Goal: Task Accomplishment & Management: Use online tool/utility

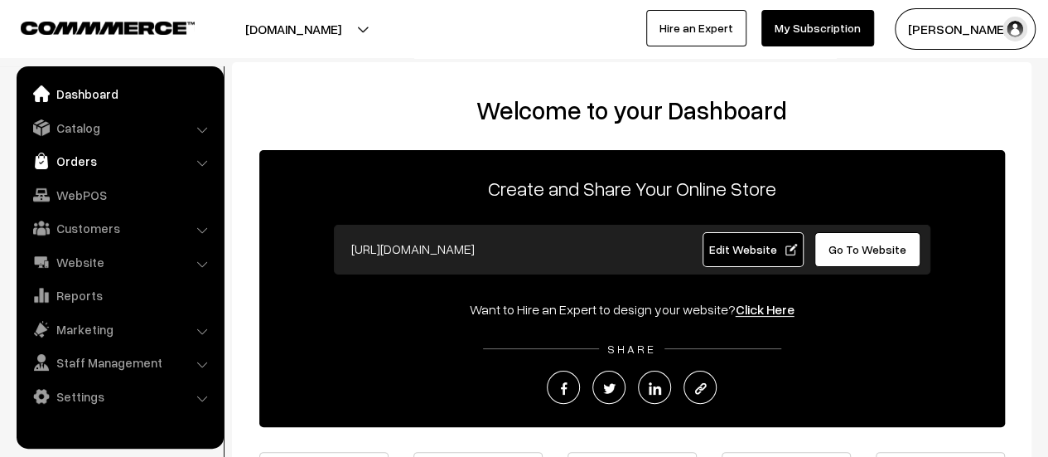
click at [66, 163] on link "Orders" at bounding box center [119, 161] width 197 height 30
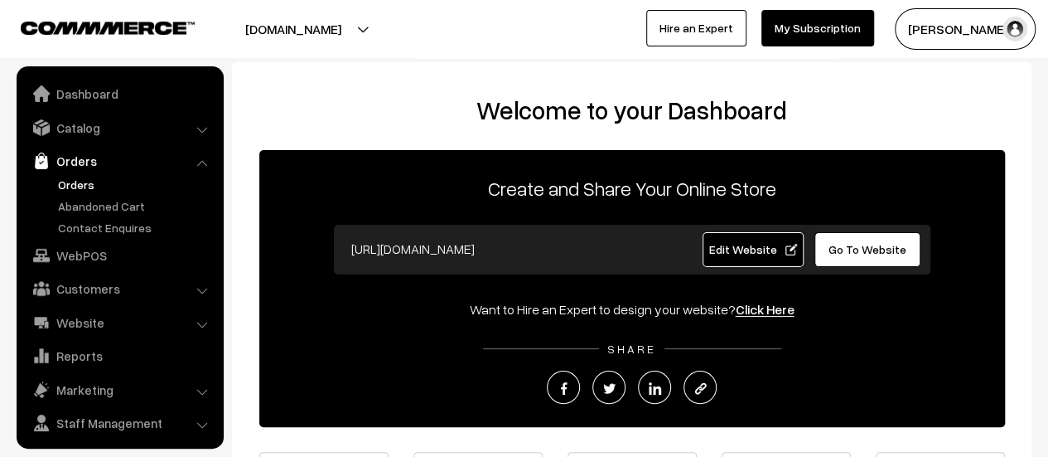
click at [73, 185] on link "Orders" at bounding box center [136, 184] width 164 height 17
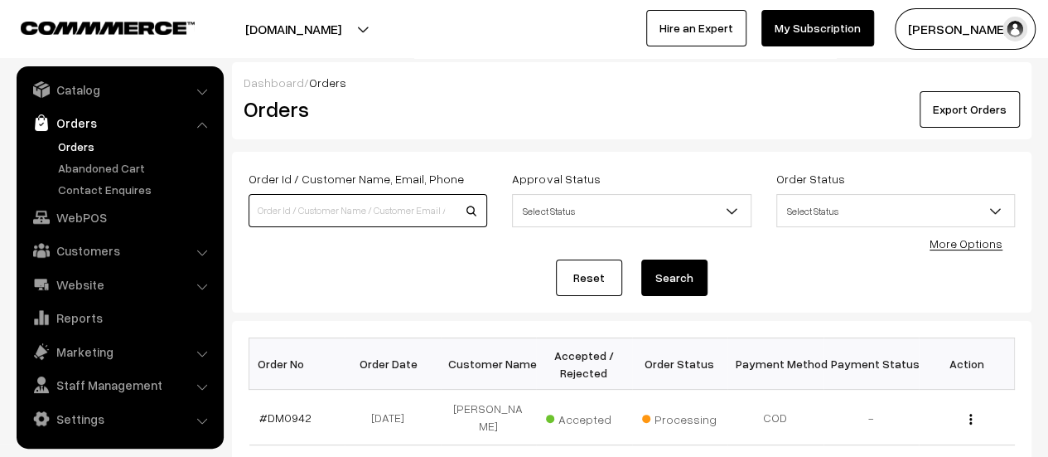
click at [316, 212] on input at bounding box center [368, 210] width 239 height 33
type input "930"
click at [641, 259] on button "Search" at bounding box center [674, 277] width 66 height 36
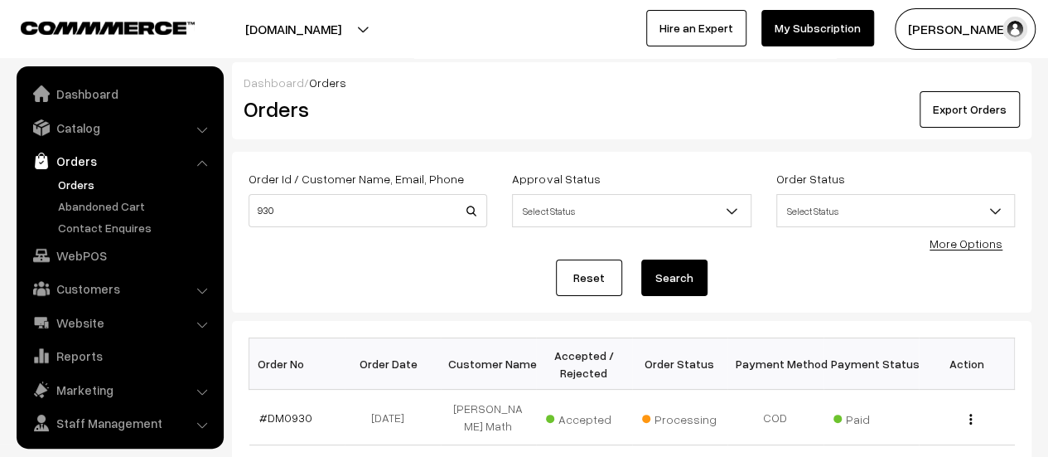
scroll to position [38, 0]
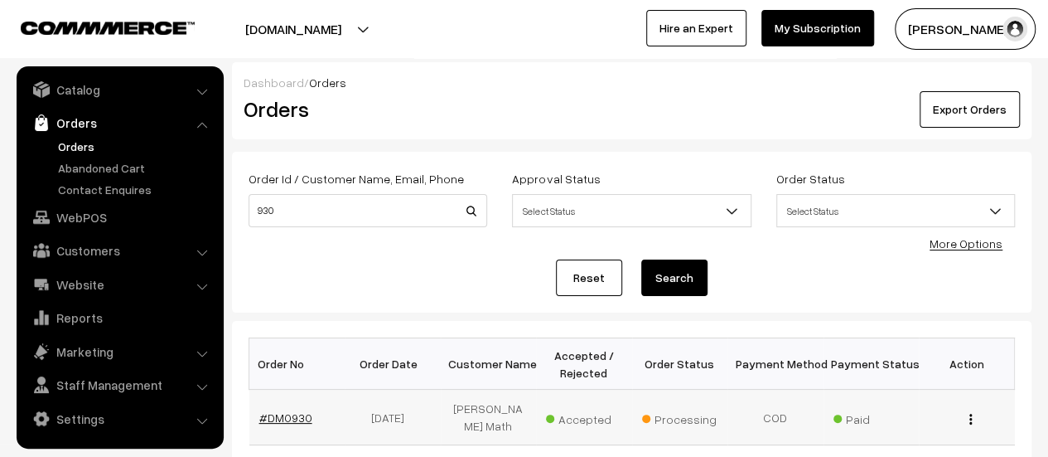
click at [286, 410] on link "#DM0930" at bounding box center [285, 417] width 53 height 14
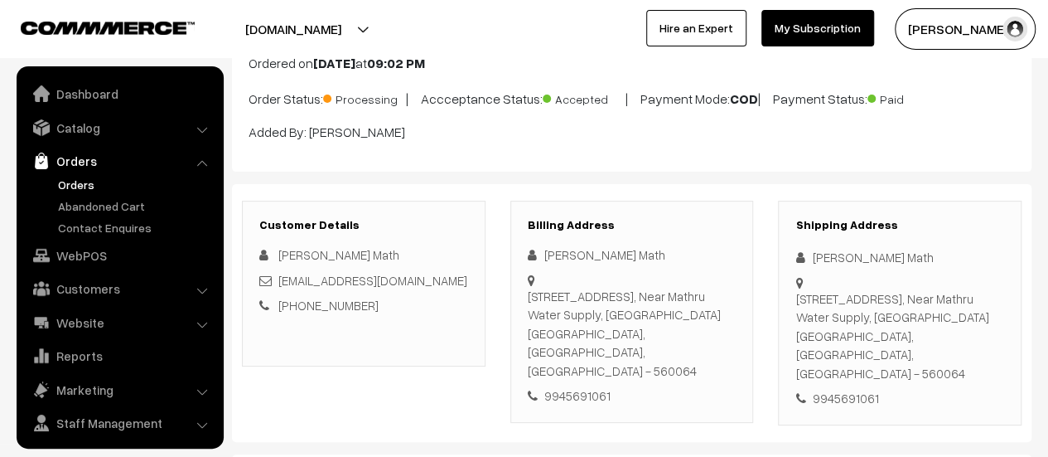
scroll to position [38, 0]
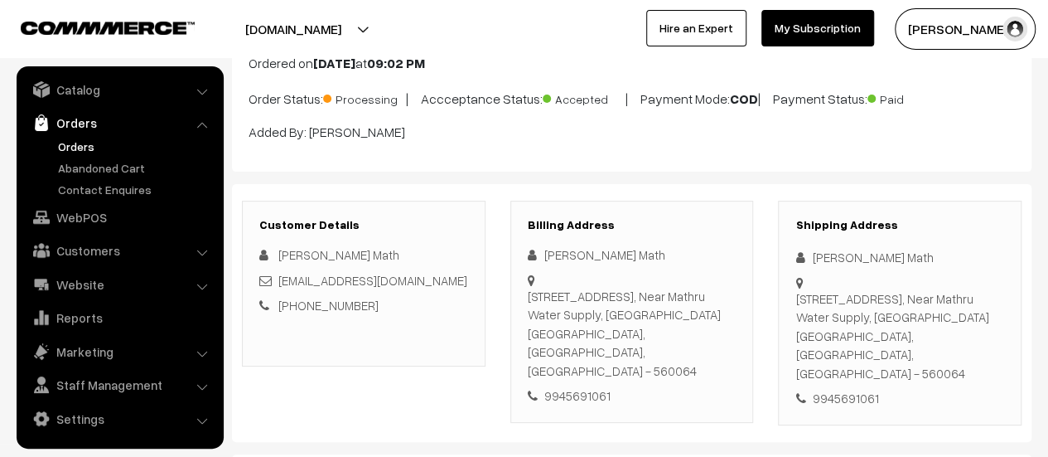
drag, startPoint x: 529, startPoint y: 289, endPoint x: 721, endPoint y: 349, distance: 201.3
click at [721, 349] on div "#24, 4th Cross, Veerasagara Main Road, Near Mathru Water Supply, Yelahanka New …" at bounding box center [632, 334] width 209 height 94
copy div "#24, 4th Cross, Veerasagara Main Road, Near Mathru Water Supply, Yelahanka New …"
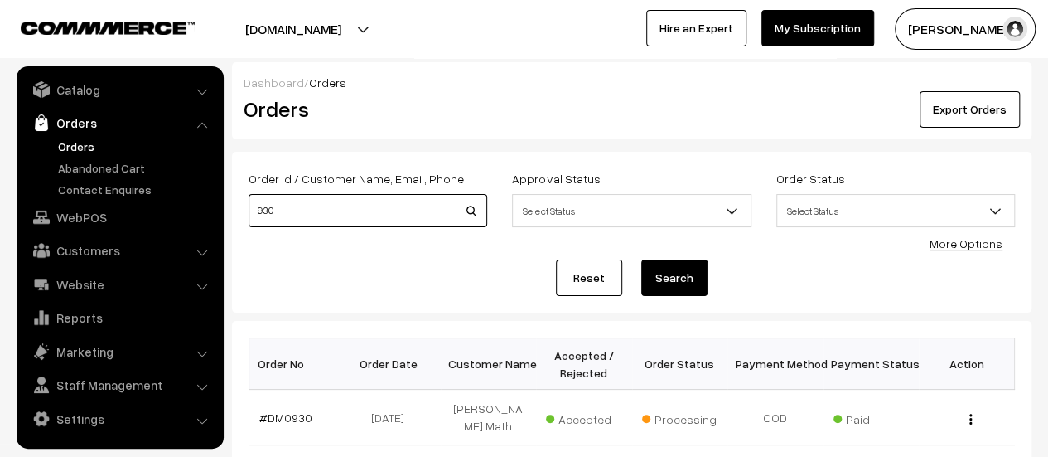
click at [317, 215] on input "930" at bounding box center [368, 210] width 239 height 33
type input "9"
click at [70, 141] on link "Orders" at bounding box center [136, 146] width 164 height 17
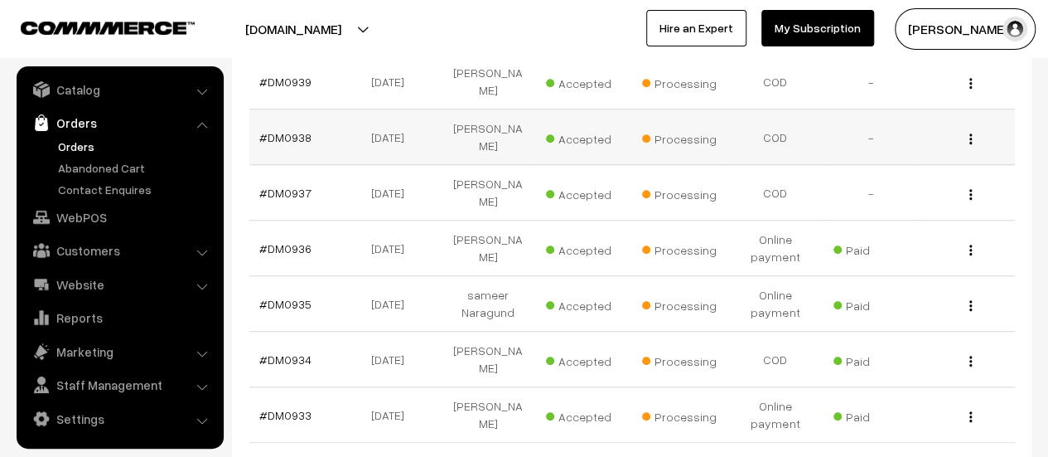
scroll to position [573, 0]
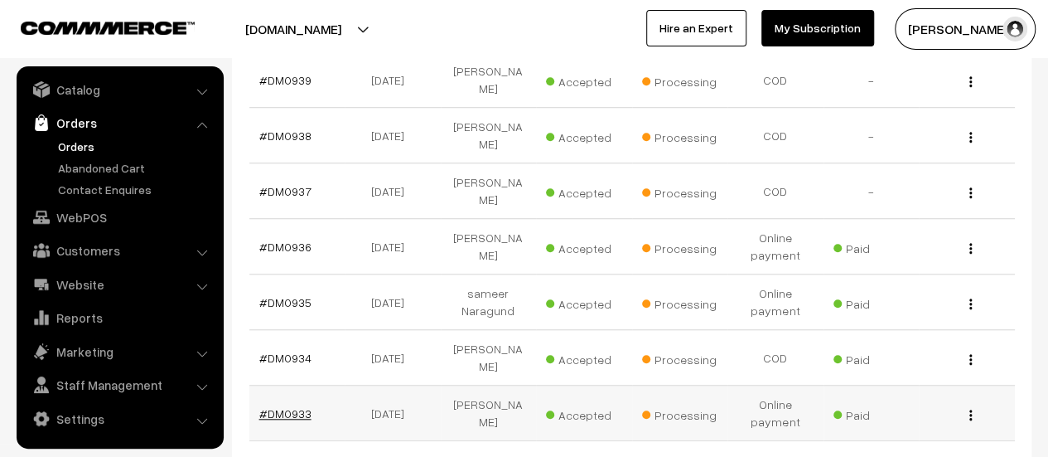
click at [286, 406] on link "#DM0933" at bounding box center [285, 413] width 52 height 14
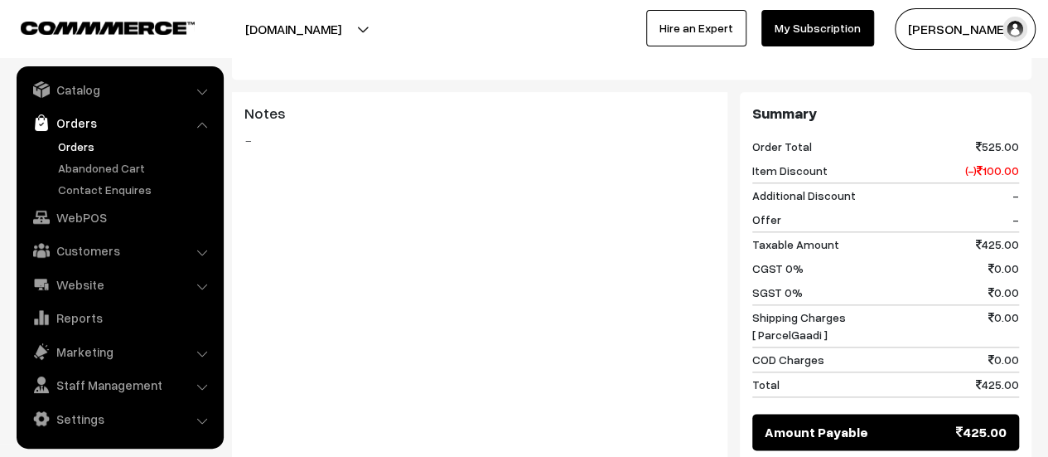
scroll to position [1128, 0]
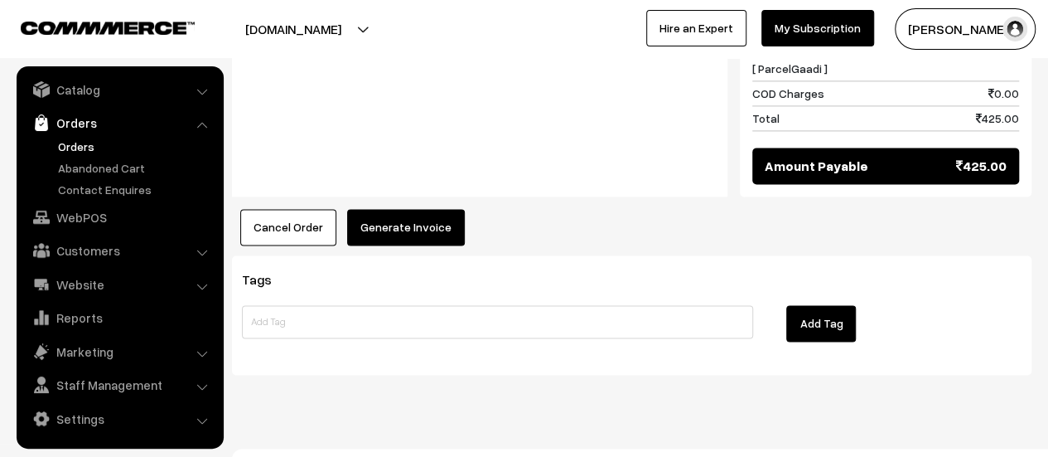
click button "Generate Invoice"
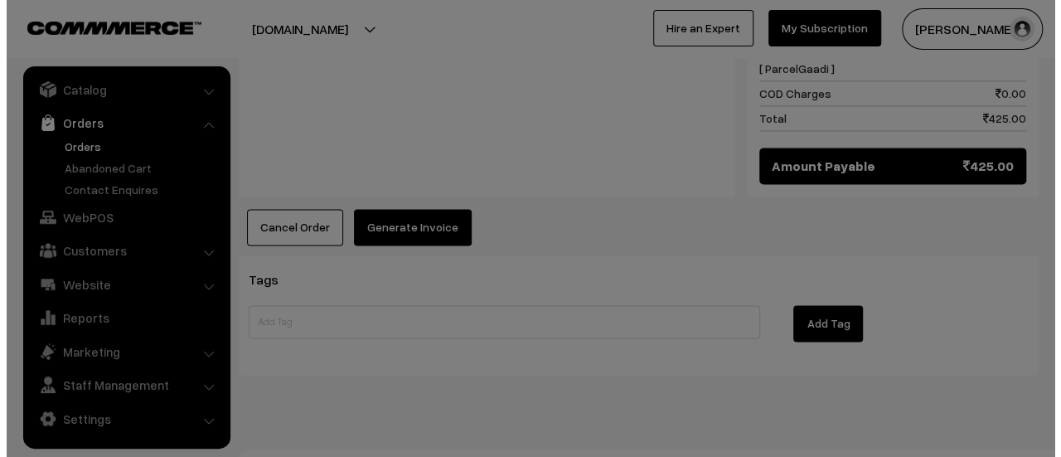
scroll to position [1129, 0]
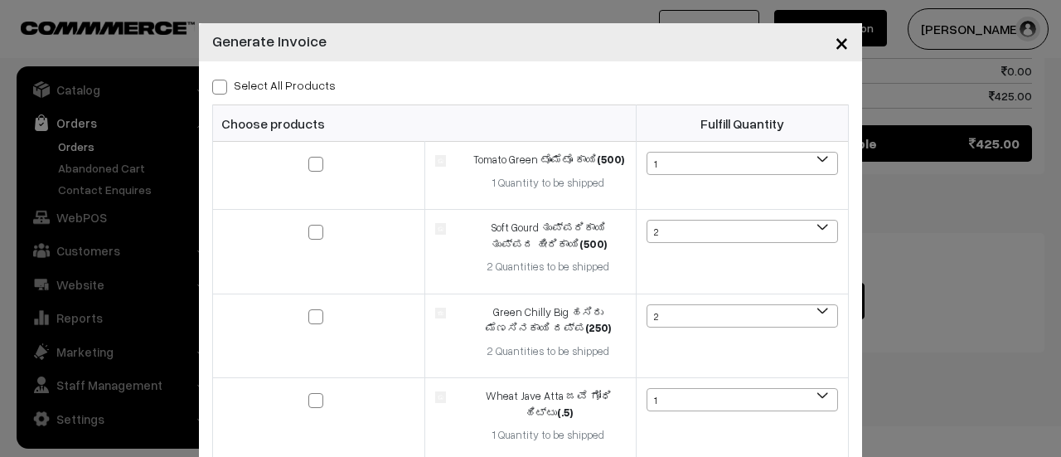
click span
click input "Select All Products"
checkbox input "true"
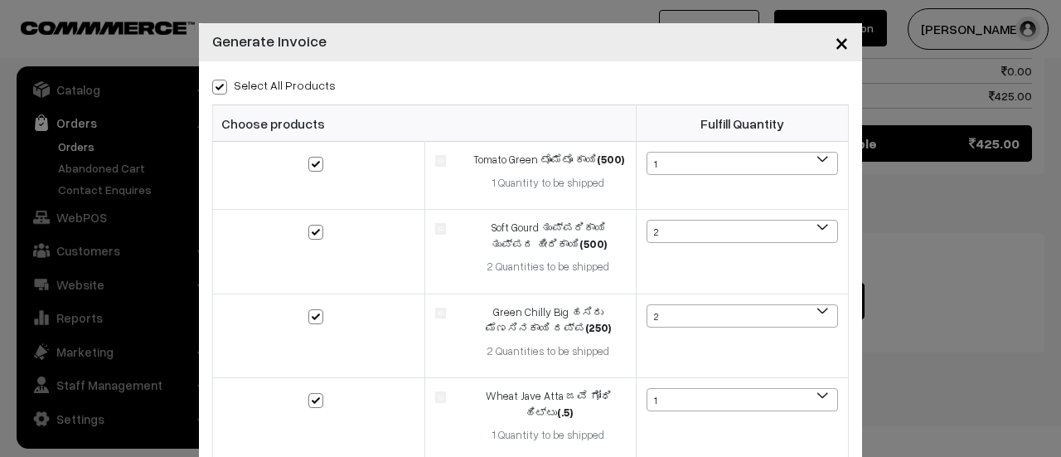
checkbox input "true"
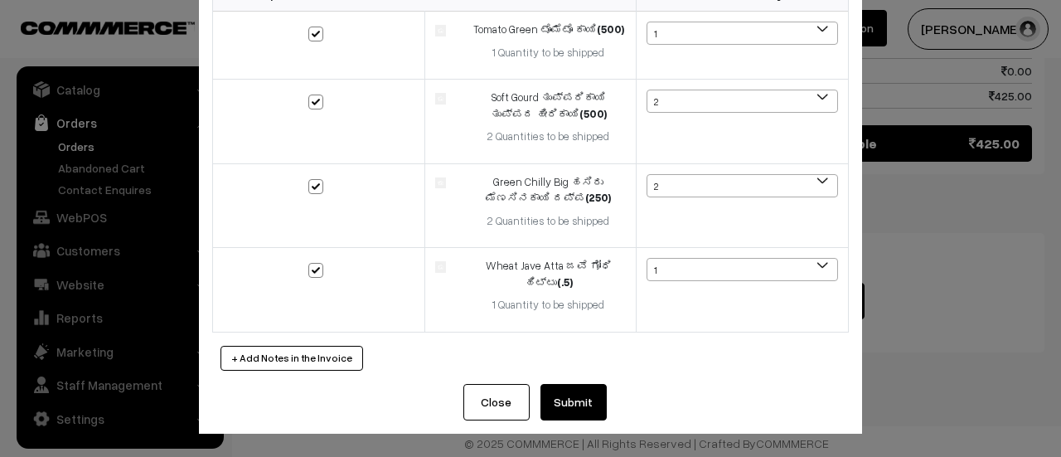
click button "Submit"
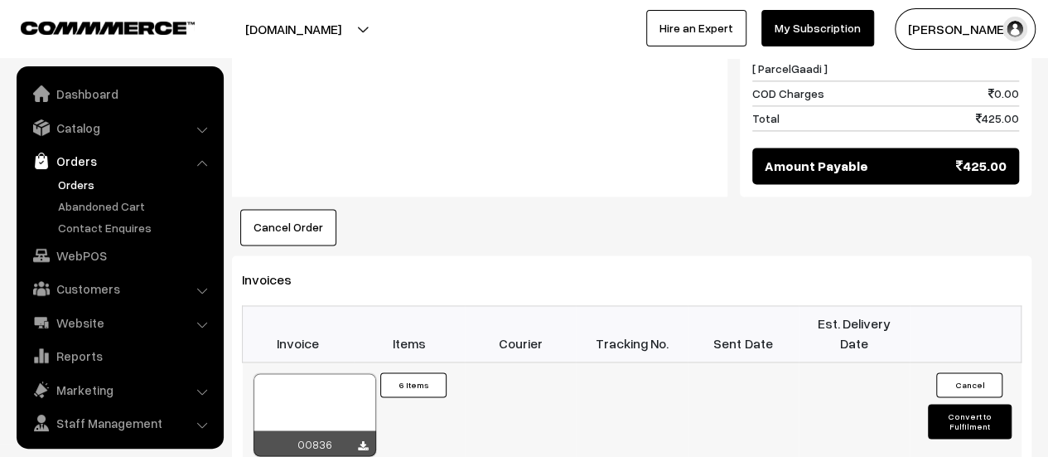
scroll to position [38, 0]
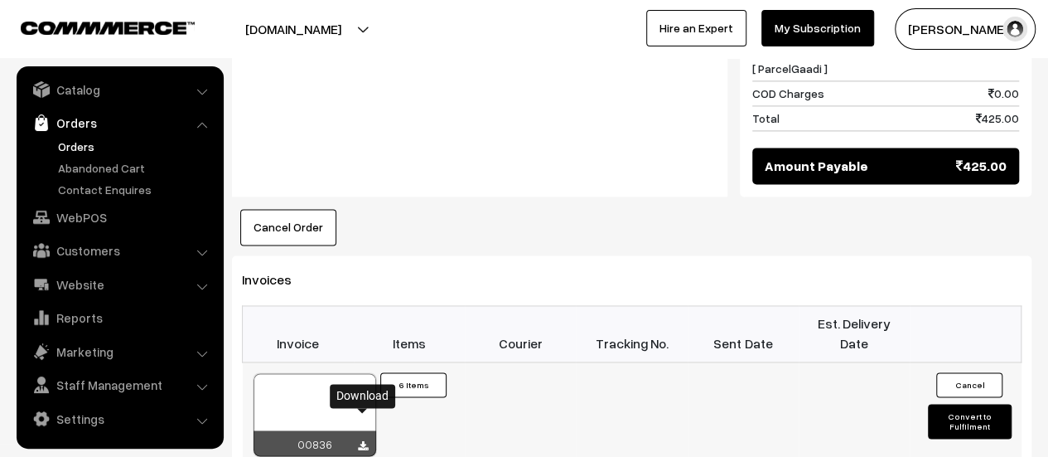
click at [362, 440] on icon at bounding box center [363, 445] width 10 height 11
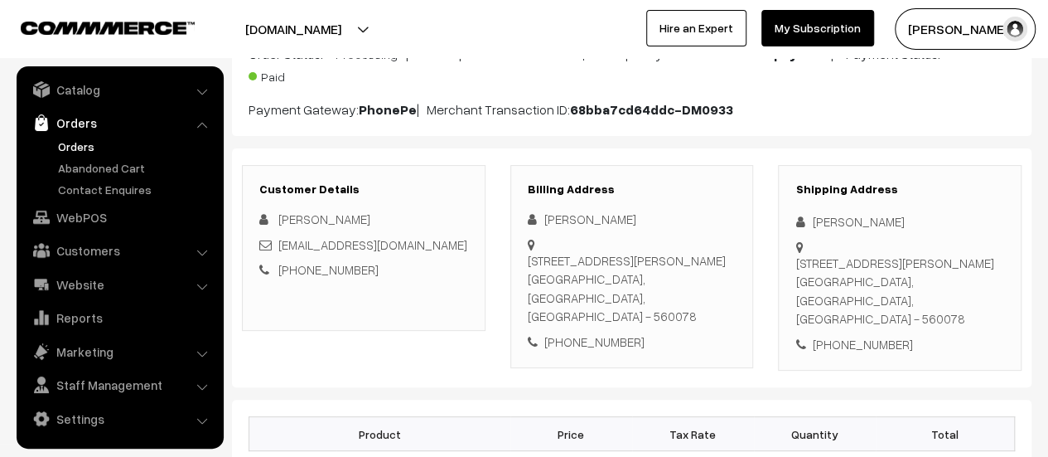
scroll to position [161, 0]
drag, startPoint x: 529, startPoint y: 258, endPoint x: 715, endPoint y: 298, distance: 190.7
click at [715, 298] on div "14,1st Floor, 1st Main, 2nd Cross, Santrupti Nagar, J. P. Nagar 7th Phase Banga…" at bounding box center [632, 289] width 209 height 75
copy div "14,1st Floor, 1st Main, 2nd Cross, Santrupti Nagar, J. P. Nagar 7th Phase Banga…"
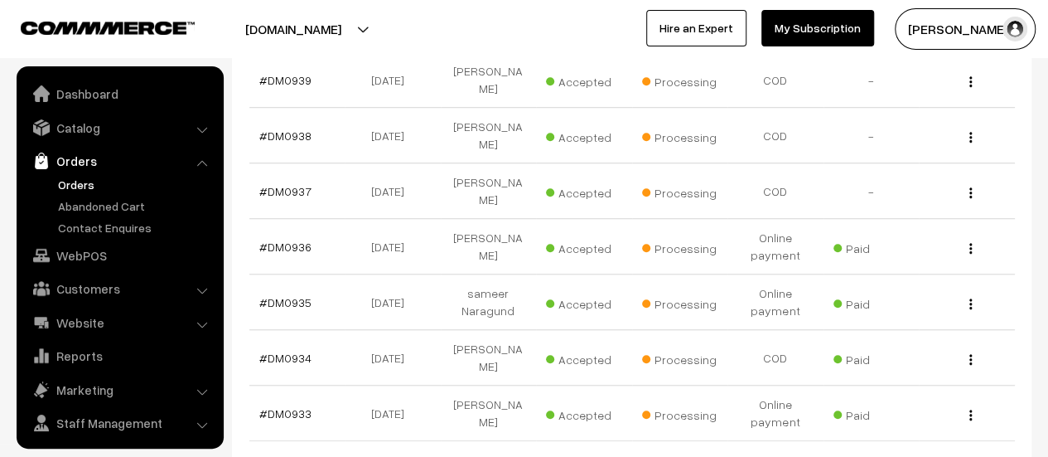
scroll to position [38, 0]
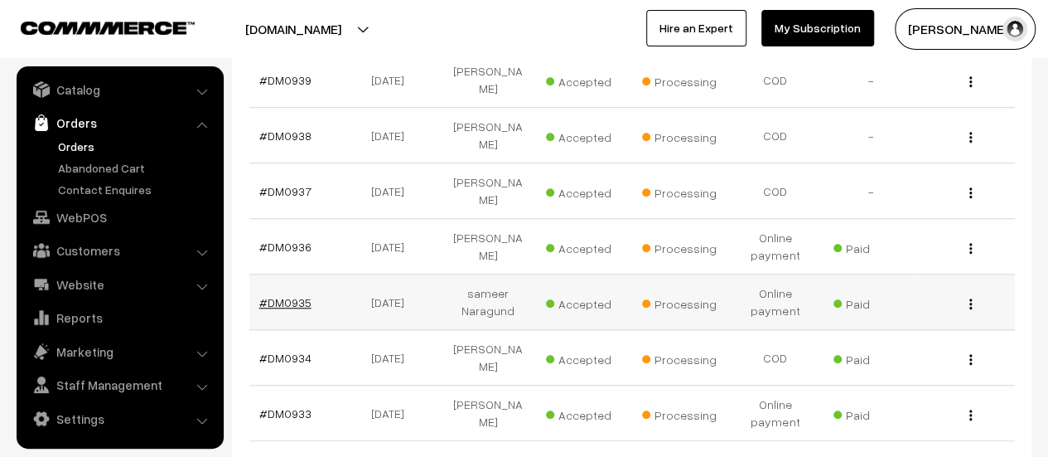
click at [298, 295] on link "#DM0935" at bounding box center [285, 302] width 52 height 14
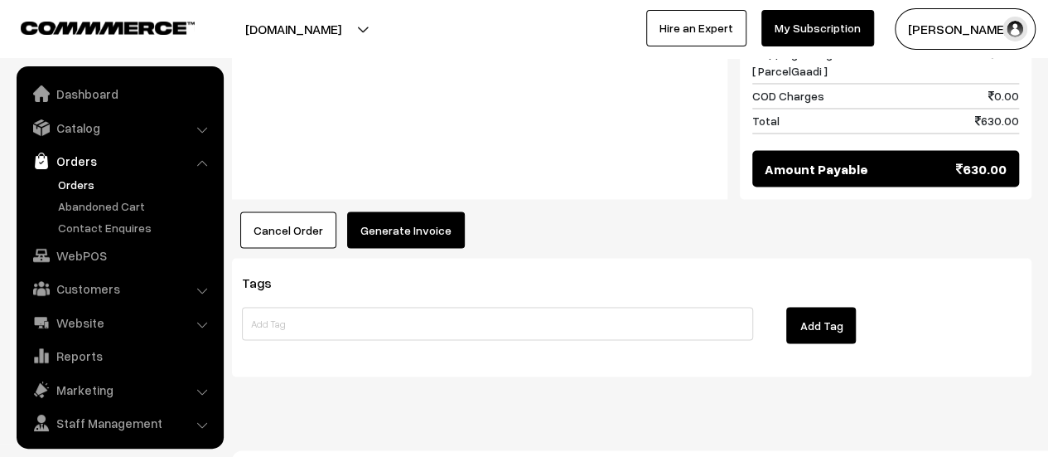
scroll to position [38, 0]
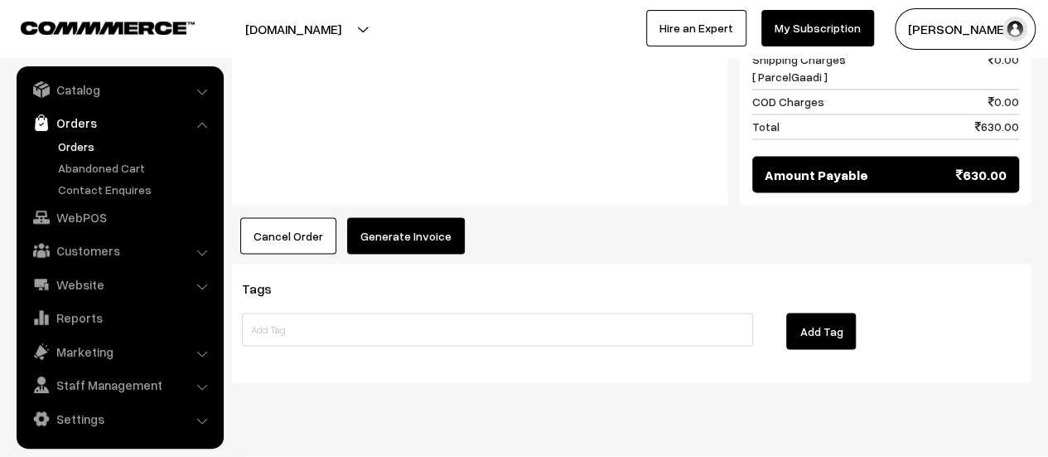
click at [385, 217] on button "Generate Invoice" at bounding box center [406, 235] width 118 height 36
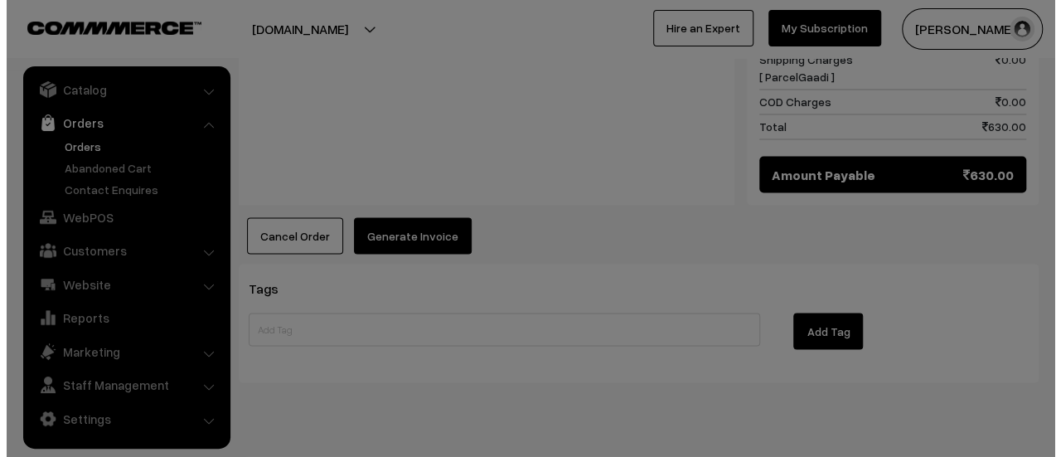
scroll to position [1400, 0]
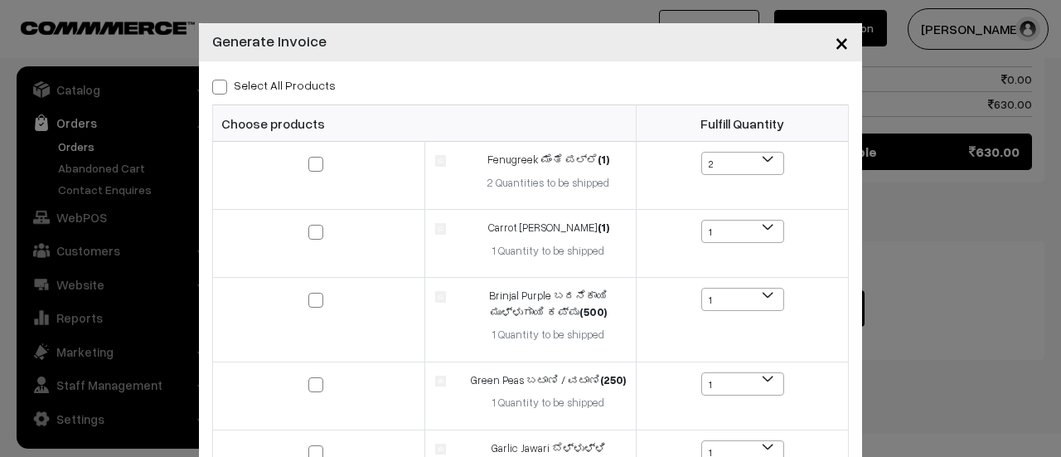
click at [215, 89] on span at bounding box center [219, 87] width 15 height 15
click at [215, 89] on input "Select All Products" at bounding box center [217, 84] width 11 height 11
checkbox input "true"
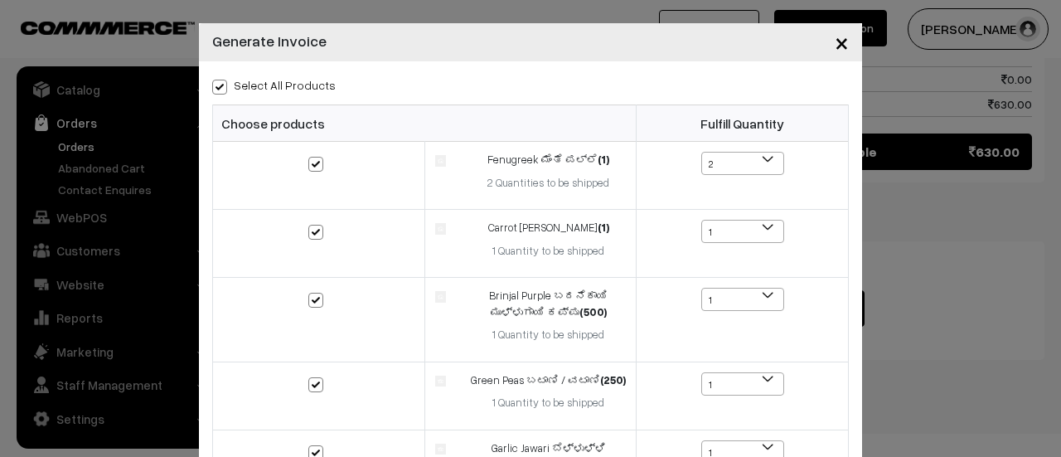
checkbox input "true"
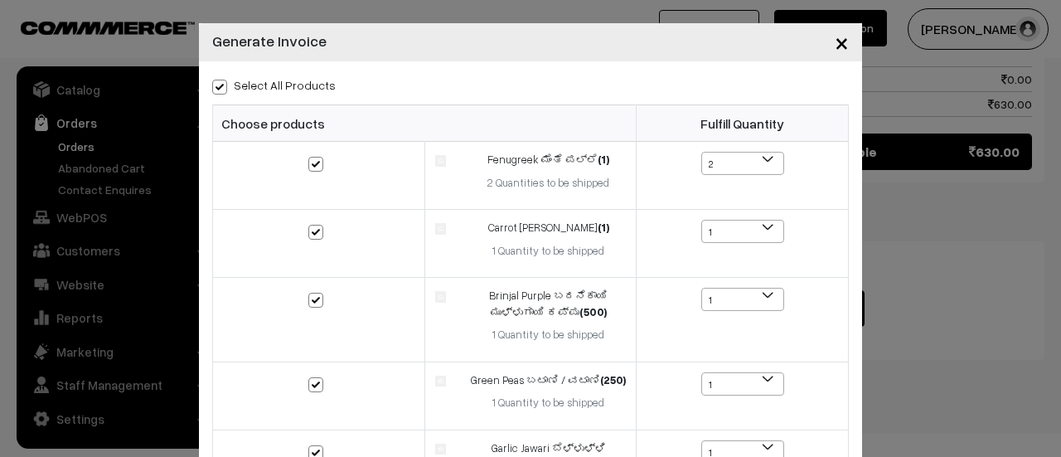
checkbox input "true"
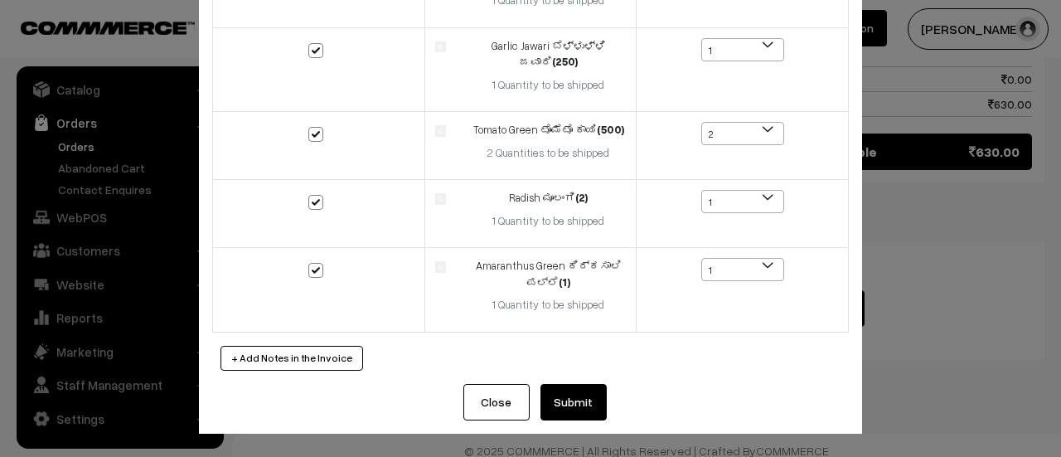
click at [569, 409] on button "Submit" at bounding box center [573, 402] width 66 height 36
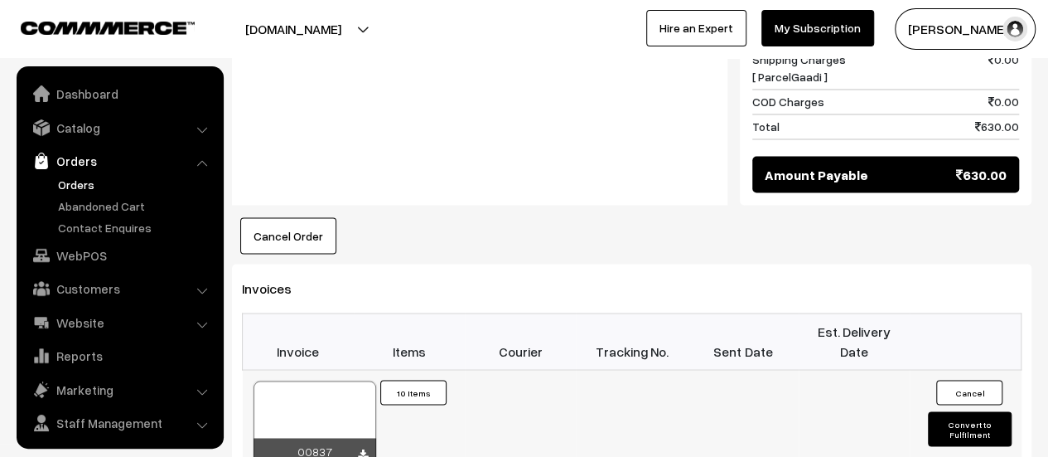
scroll to position [38, 0]
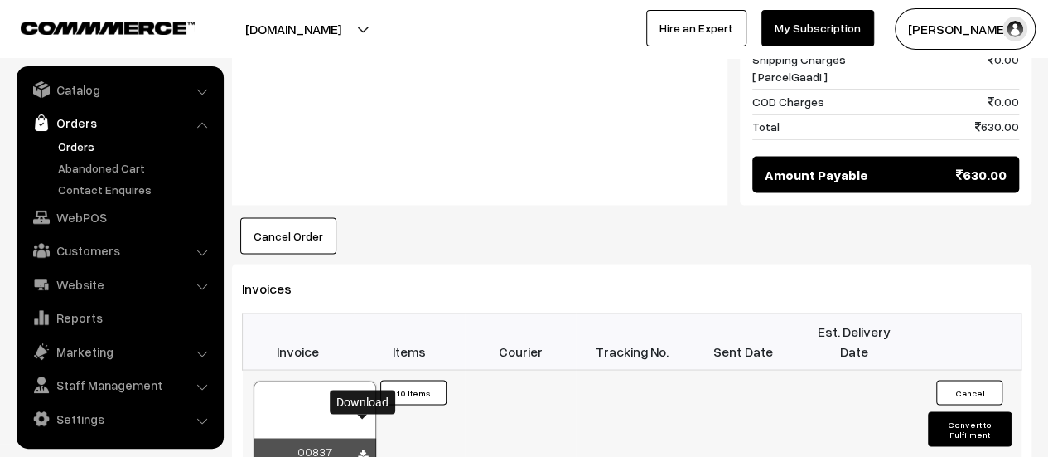
click at [361, 448] on icon at bounding box center [363, 453] width 10 height 11
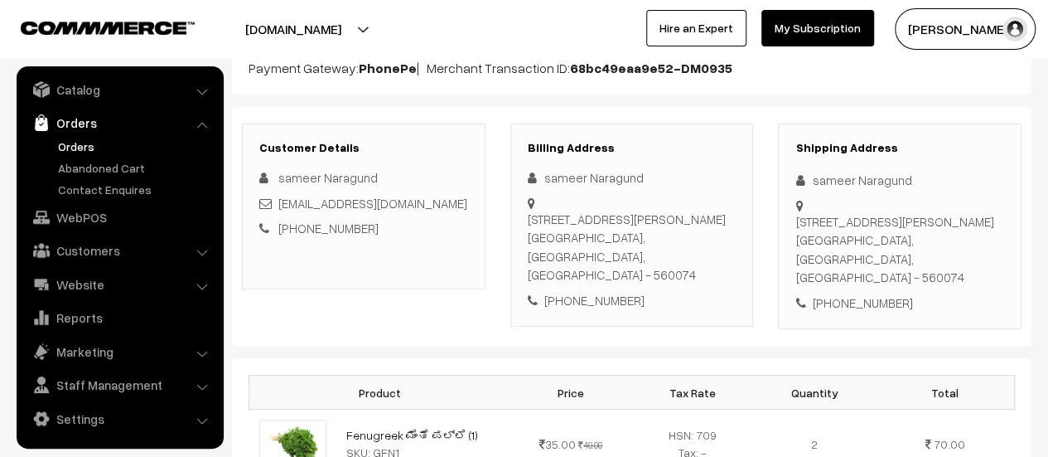
scroll to position [198, 0]
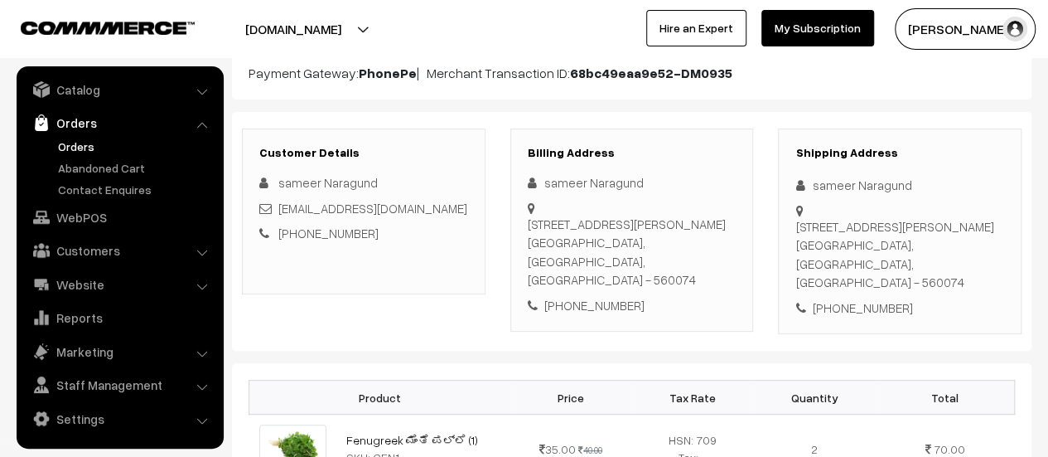
drag, startPoint x: 527, startPoint y: 224, endPoint x: 728, endPoint y: 256, distance: 203.1
click at [728, 256] on div "Flat no 301, H block, Gopalan olympia, kumbalgodu mysore road Bangalore Bangalo…" at bounding box center [632, 252] width 209 height 75
copy div "Flat no 301, H block, Gopalan olympia, kumbalgodu mysore road Bangalore Bangalo…"
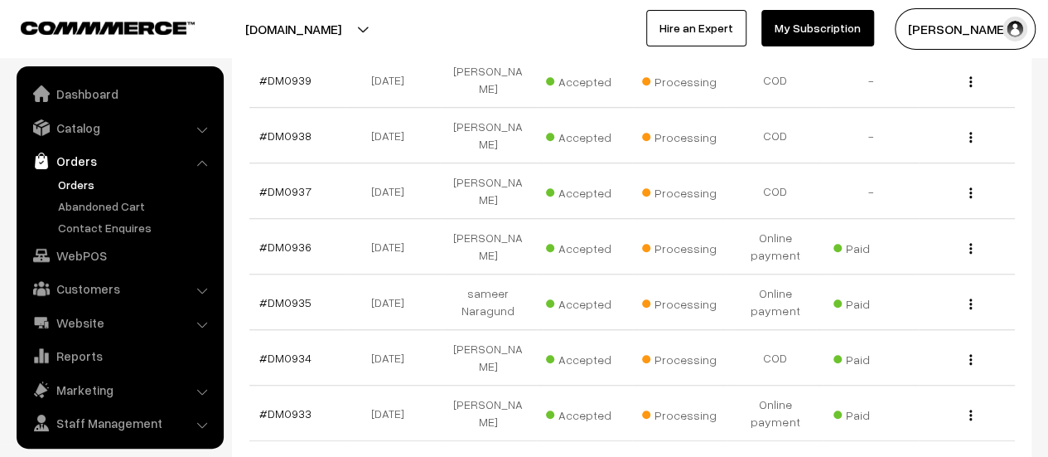
scroll to position [38, 0]
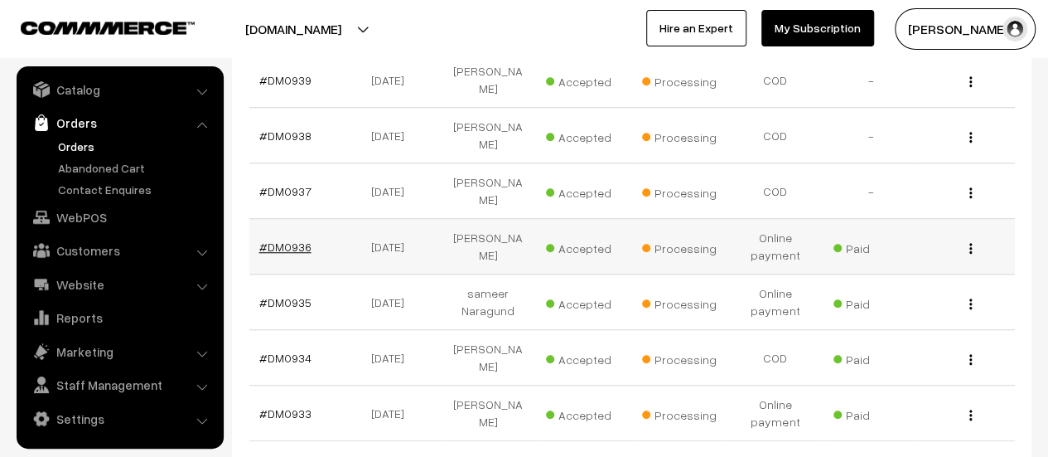
click at [289, 240] on link "#DM0936" at bounding box center [285, 247] width 52 height 14
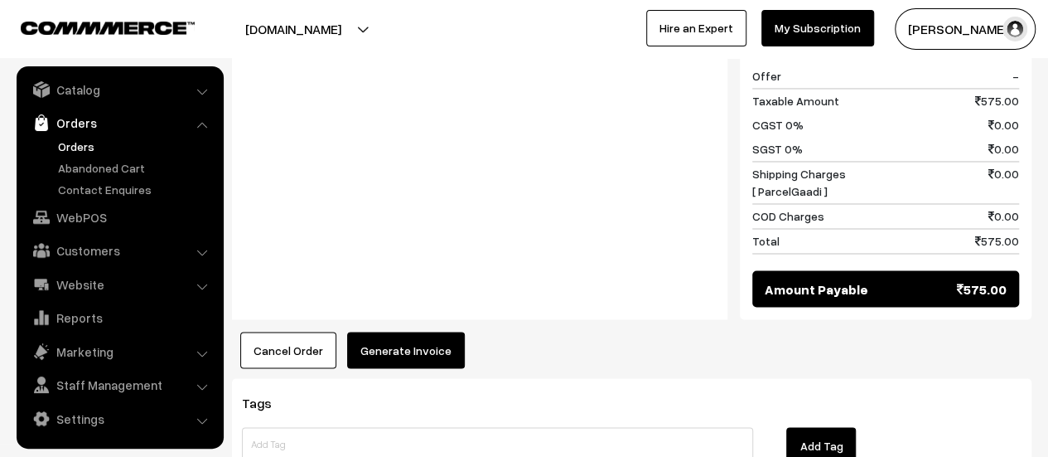
scroll to position [1339, 0]
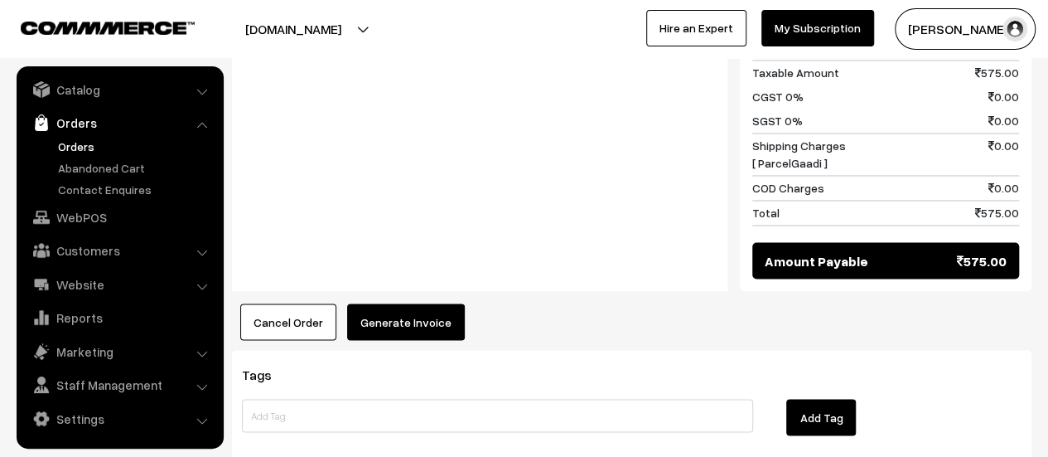
click at [401, 303] on button "Generate Invoice" at bounding box center [406, 321] width 118 height 36
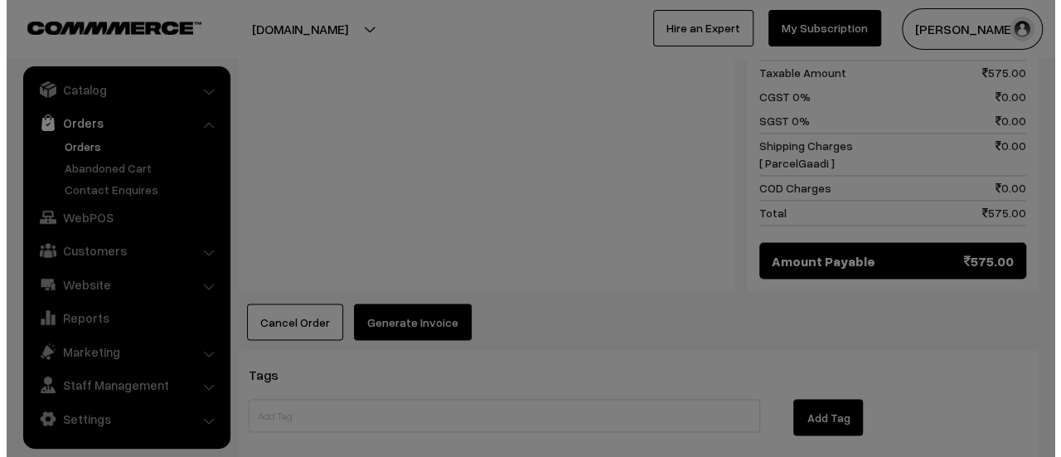
scroll to position [1343, 0]
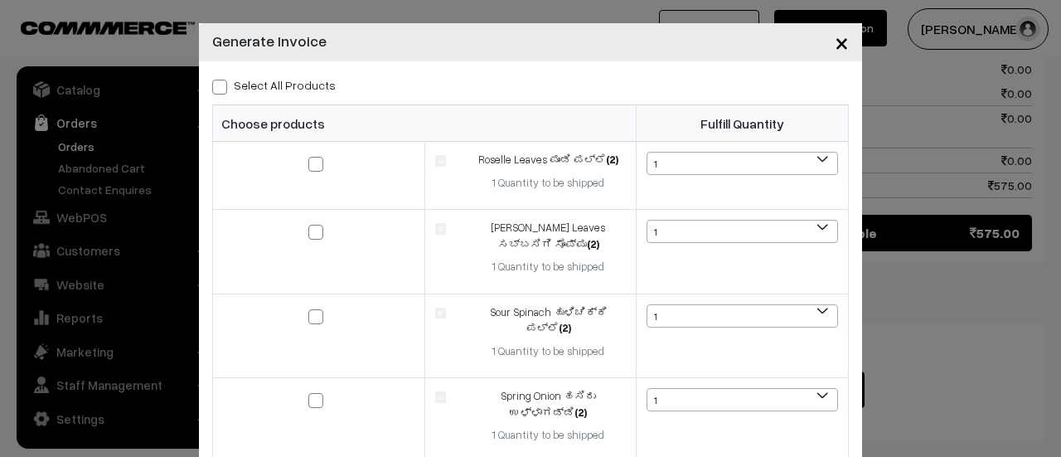
click at [212, 89] on span at bounding box center [219, 87] width 15 height 15
click at [212, 89] on input "Select All Products" at bounding box center [217, 84] width 11 height 11
checkbox input "true"
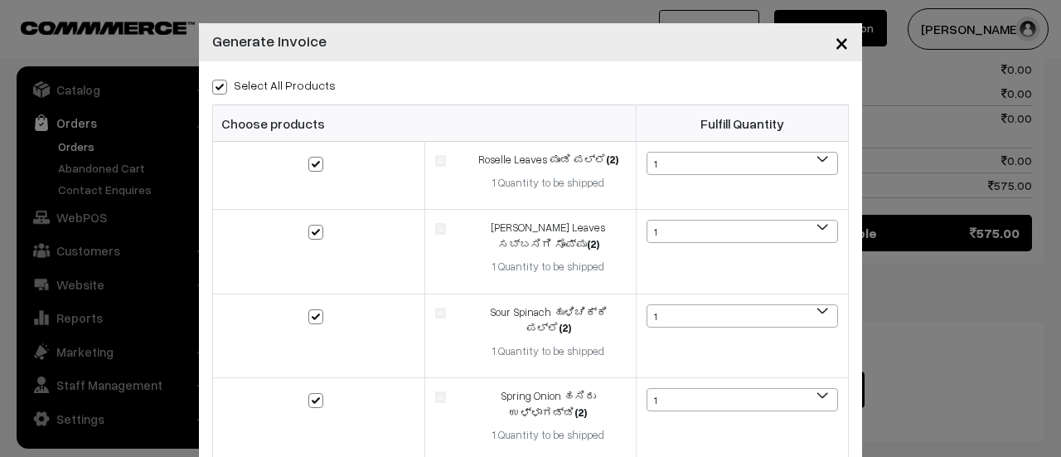
checkbox input "true"
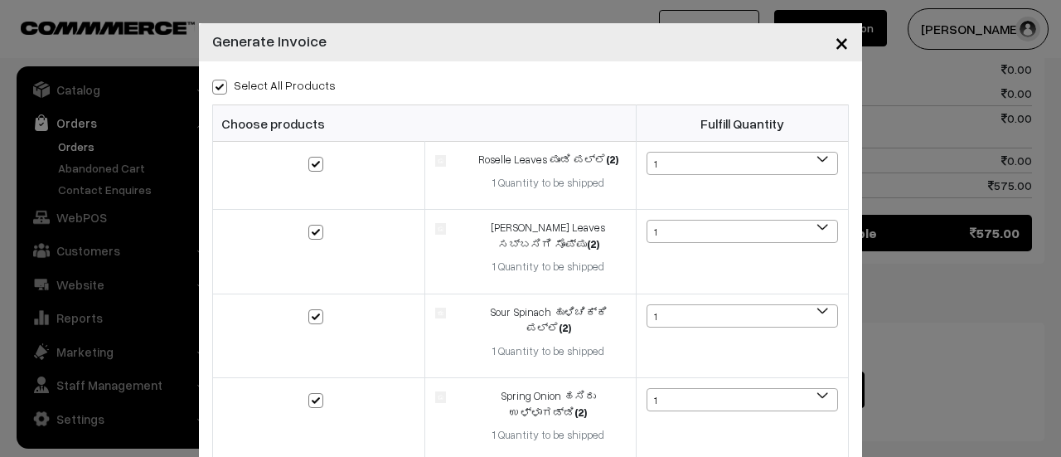
checkbox input "true"
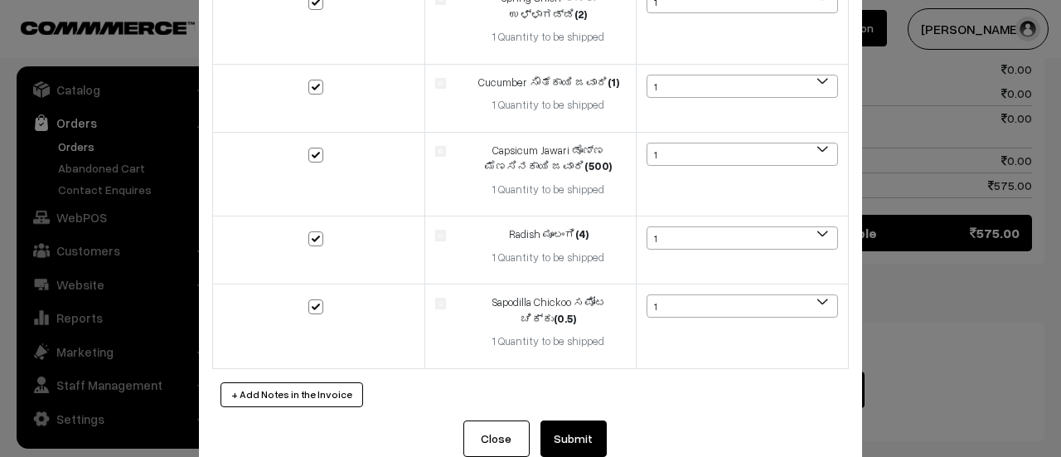
click at [554, 420] on button "Submit" at bounding box center [573, 438] width 66 height 36
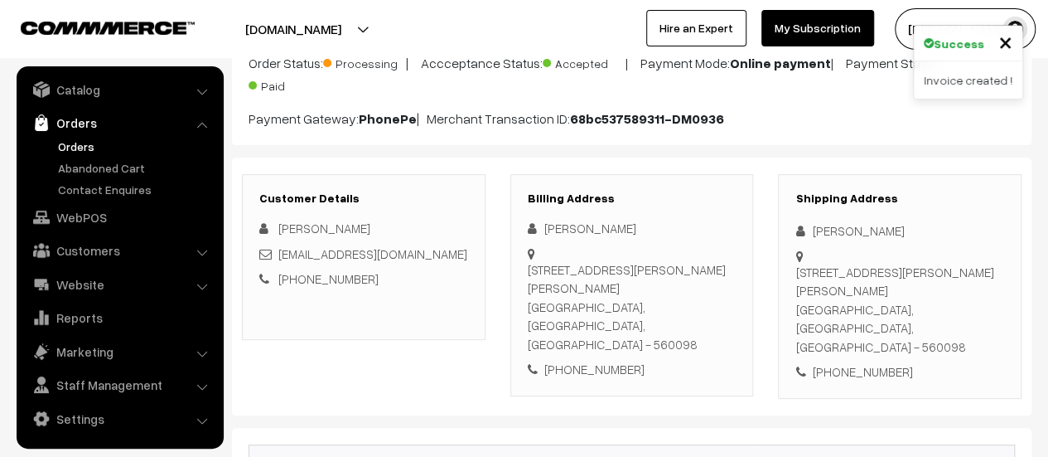
scroll to position [150, 0]
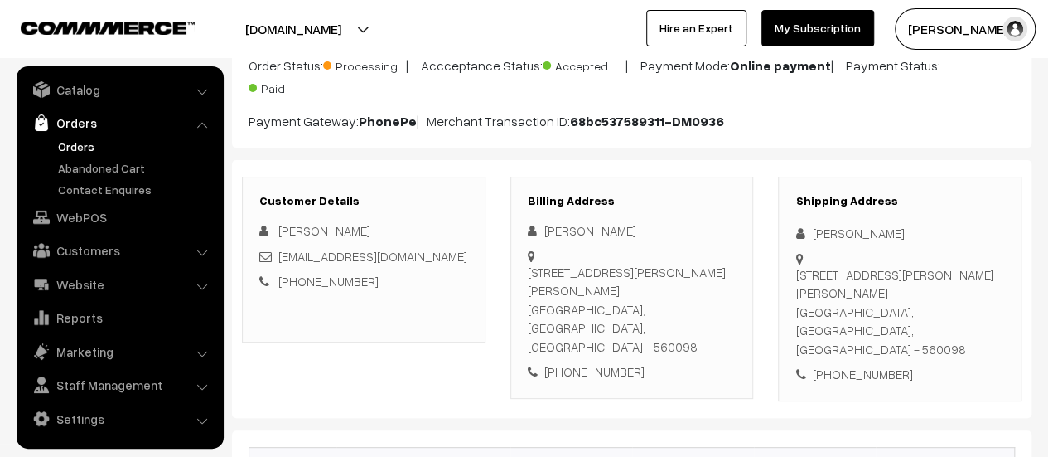
drag, startPoint x: 529, startPoint y: 267, endPoint x: 721, endPoint y: 325, distance: 200.8
click at [721, 325] on div "[STREET_ADDRESS][PERSON_NAME][PERSON_NAME]" at bounding box center [632, 310] width 209 height 94
copy div "[STREET_ADDRESS][PERSON_NAME][PERSON_NAME]"
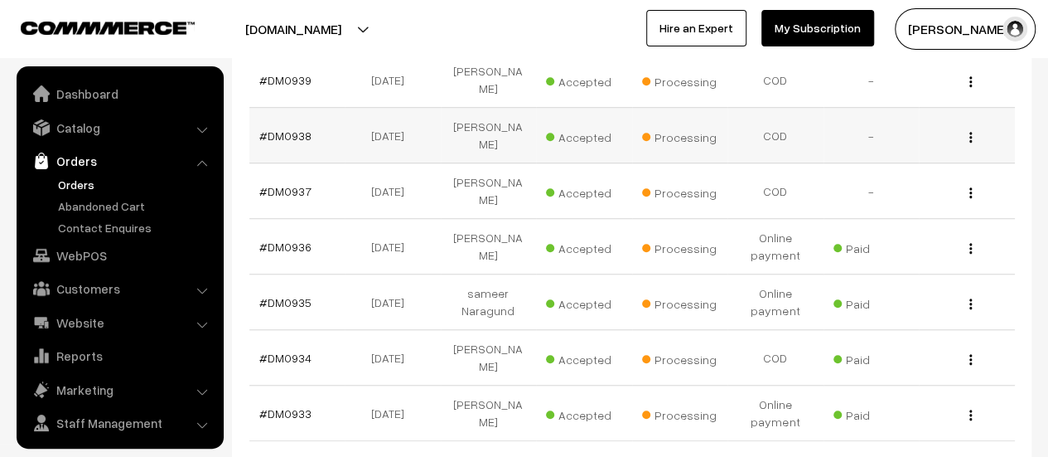
scroll to position [38, 0]
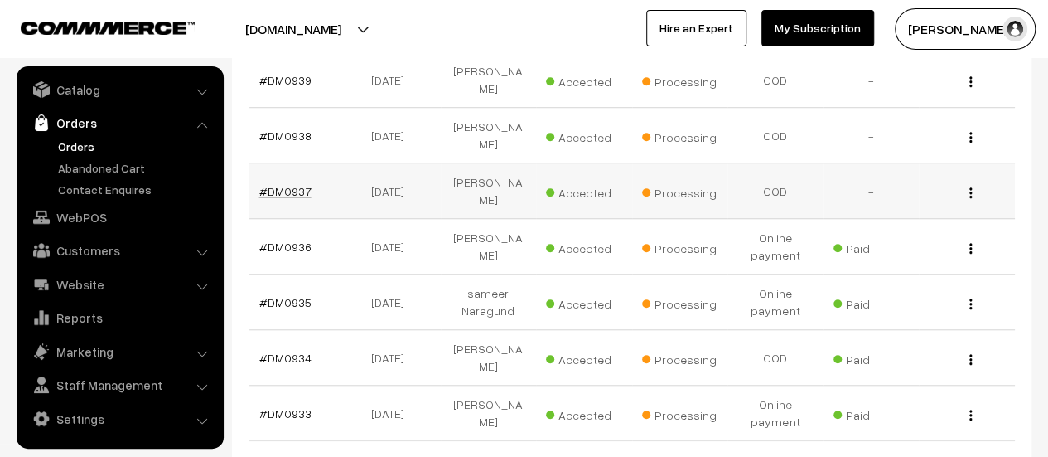
click at [293, 184] on link "#DM0937" at bounding box center [285, 191] width 52 height 14
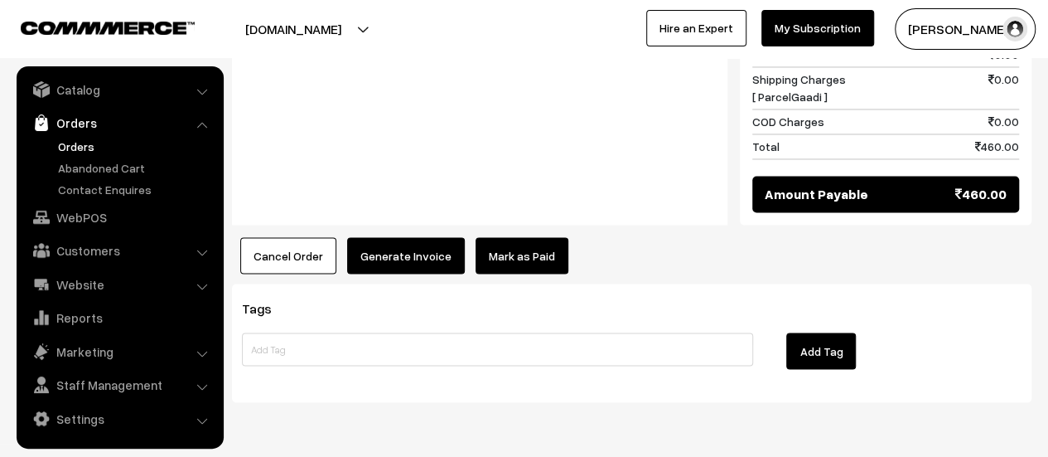
scroll to position [1362, 0]
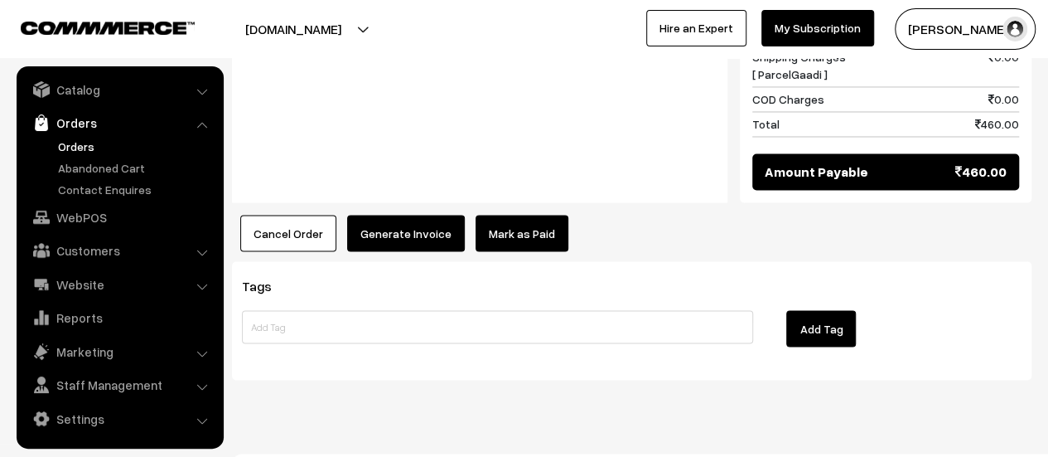
click at [404, 215] on button "Generate Invoice" at bounding box center [406, 233] width 118 height 36
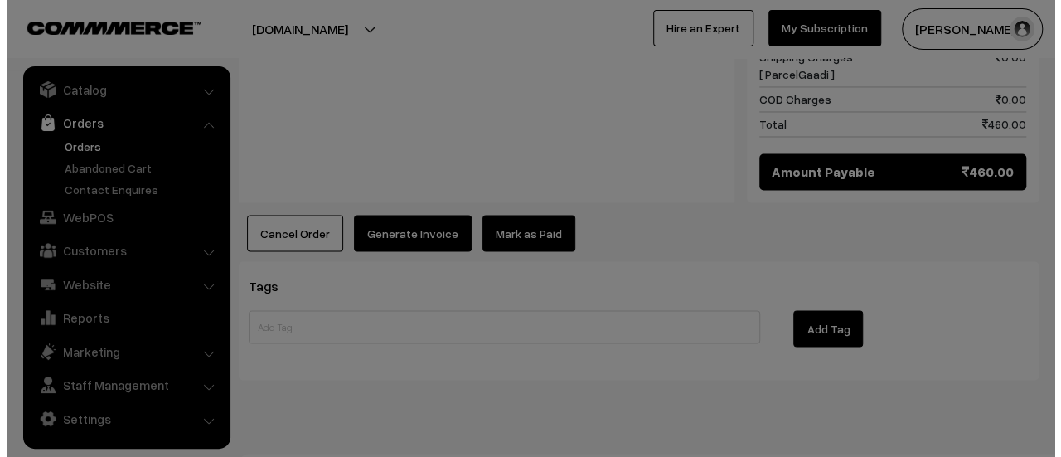
scroll to position [1366, 0]
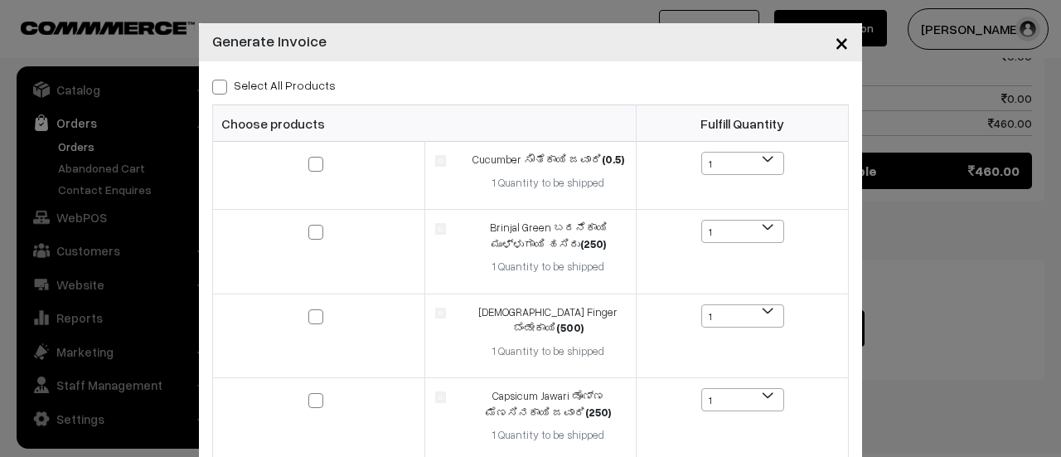
click at [212, 86] on span at bounding box center [219, 87] width 15 height 15
click at [212, 86] on input "Select All Products" at bounding box center [217, 84] width 11 height 11
checkbox input "true"
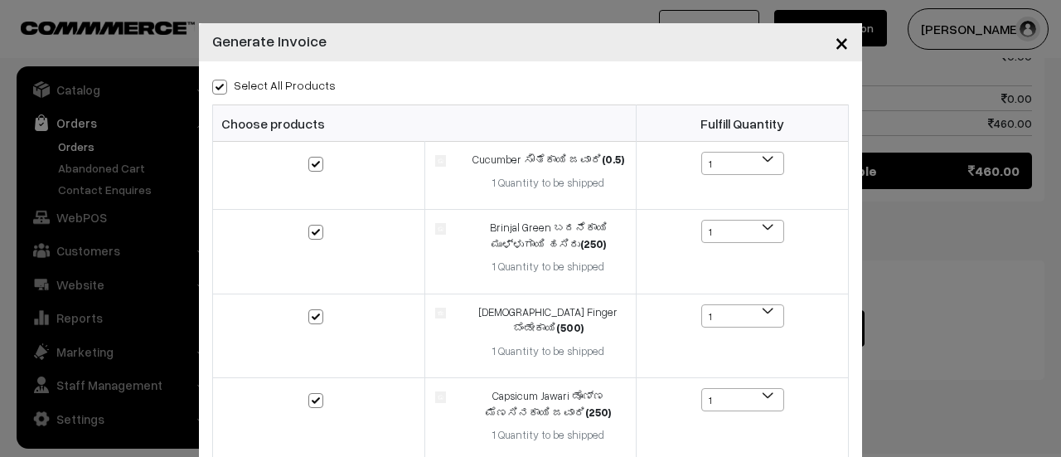
checkbox input "true"
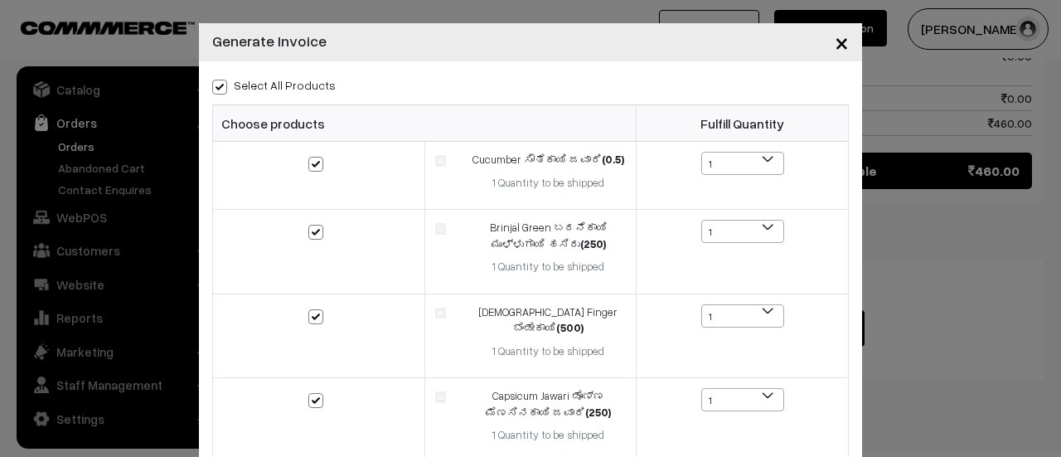
checkbox input "true"
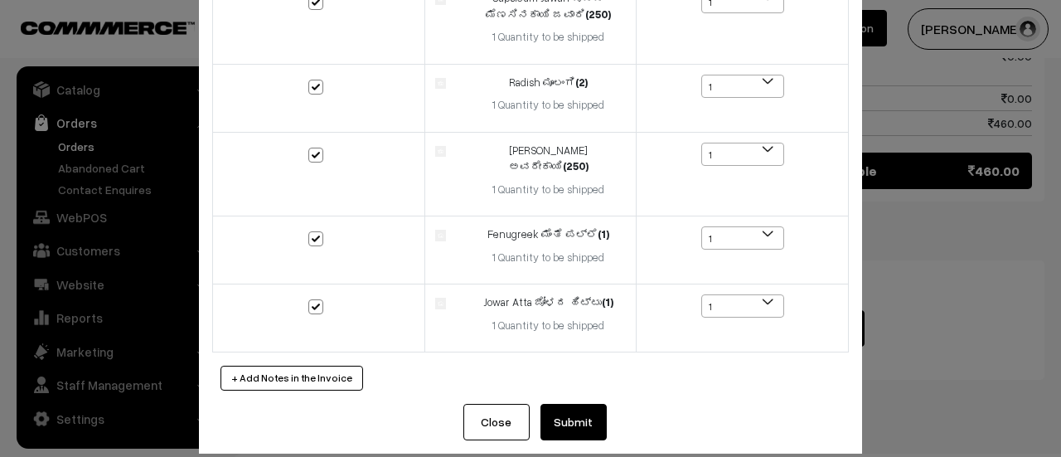
click at [569, 407] on button "Submit" at bounding box center [573, 422] width 66 height 36
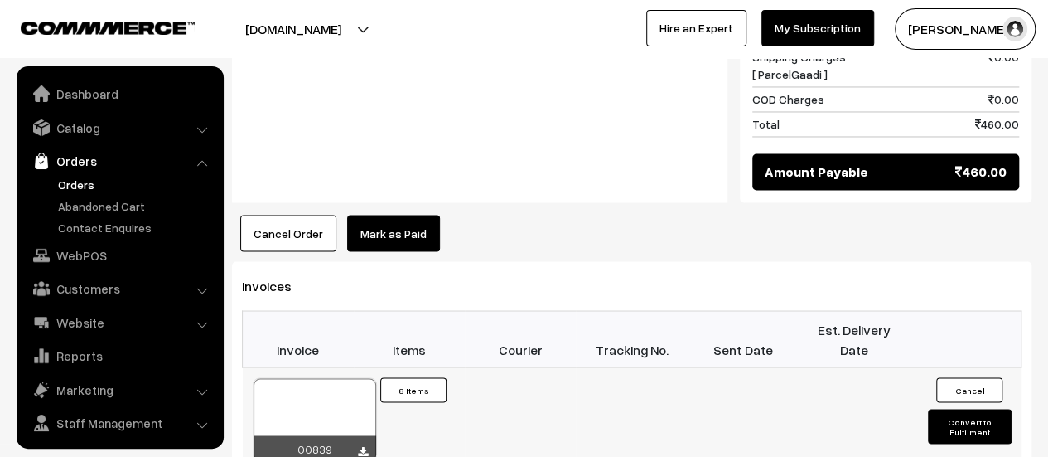
scroll to position [38, 0]
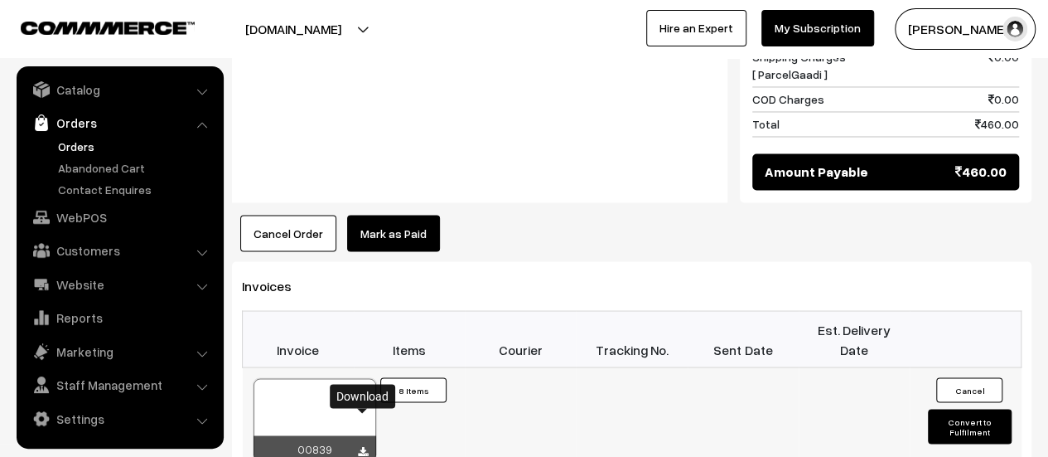
click at [364, 446] on icon at bounding box center [363, 451] width 10 height 11
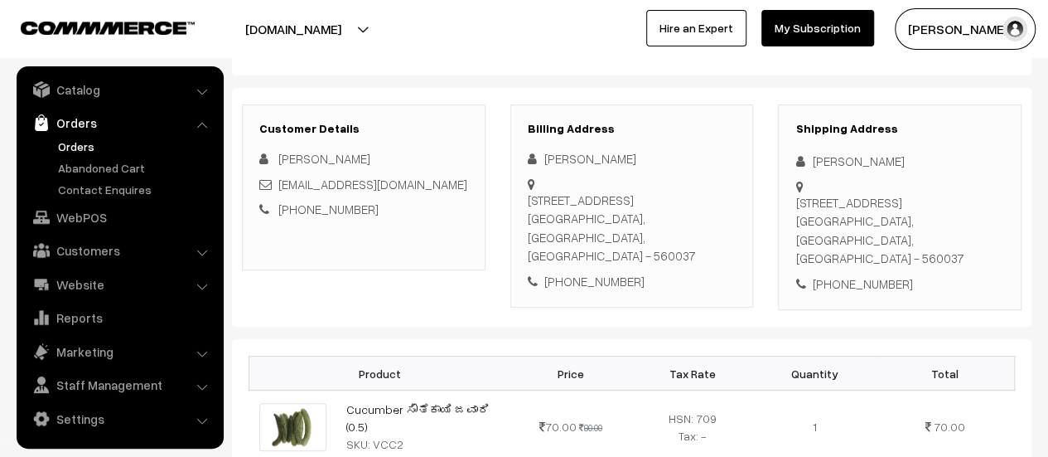
scroll to position [174, 0]
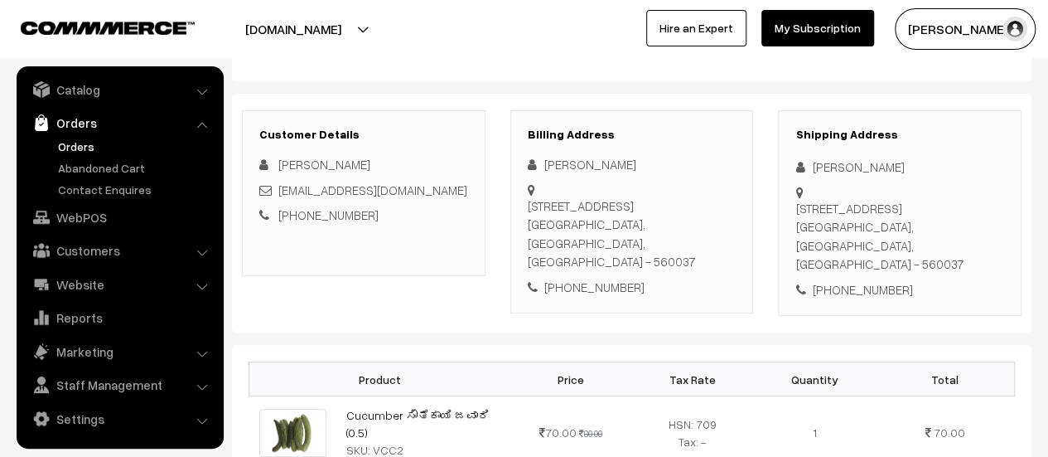
drag, startPoint x: 528, startPoint y: 201, endPoint x: 716, endPoint y: 241, distance: 192.3
click at [716, 241] on div "H no-953,C block,3rd main,aecs Layout,kundalahalli,Bangalore-560037 Bangalore, …" at bounding box center [632, 233] width 209 height 75
copy div "H no-953,C block,3rd main,aecs Layout,kundalahalli,Bangalore-560037 Bangalore, …"
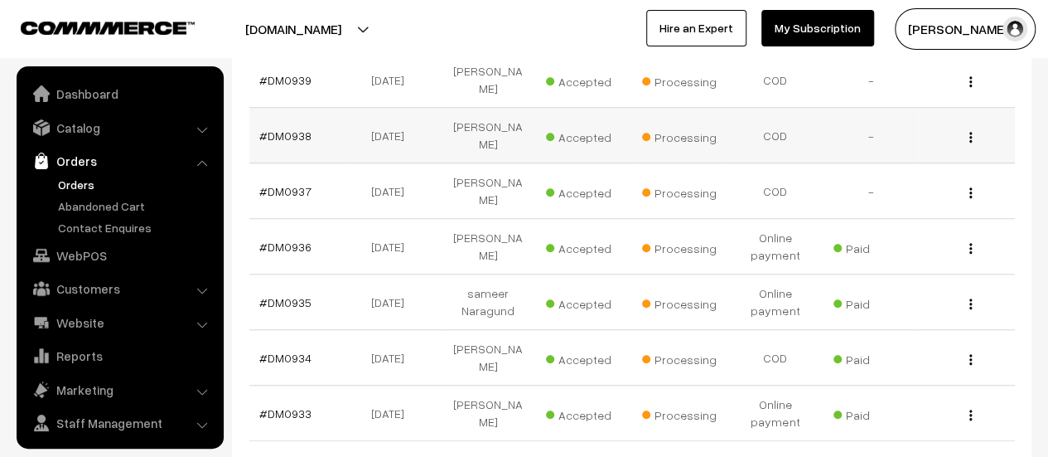
scroll to position [38, 0]
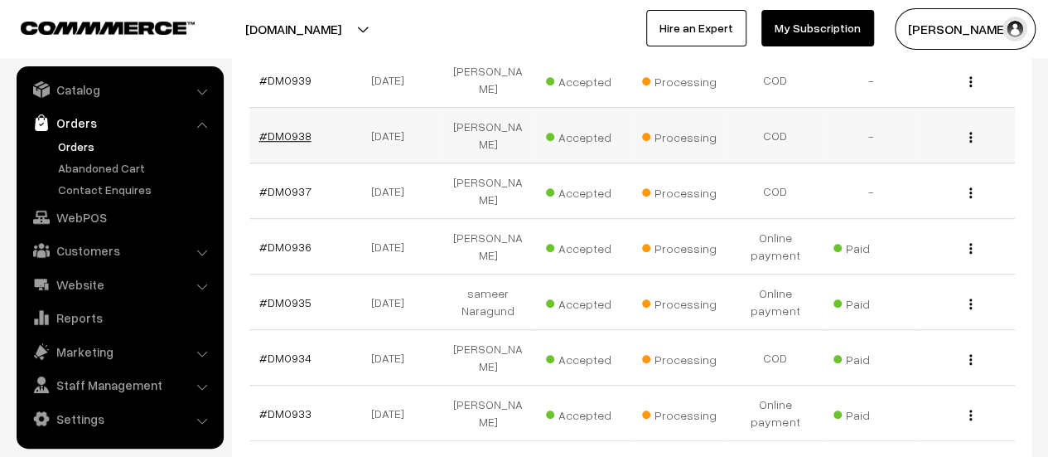
click at [288, 128] on link "#DM0938" at bounding box center [285, 135] width 52 height 14
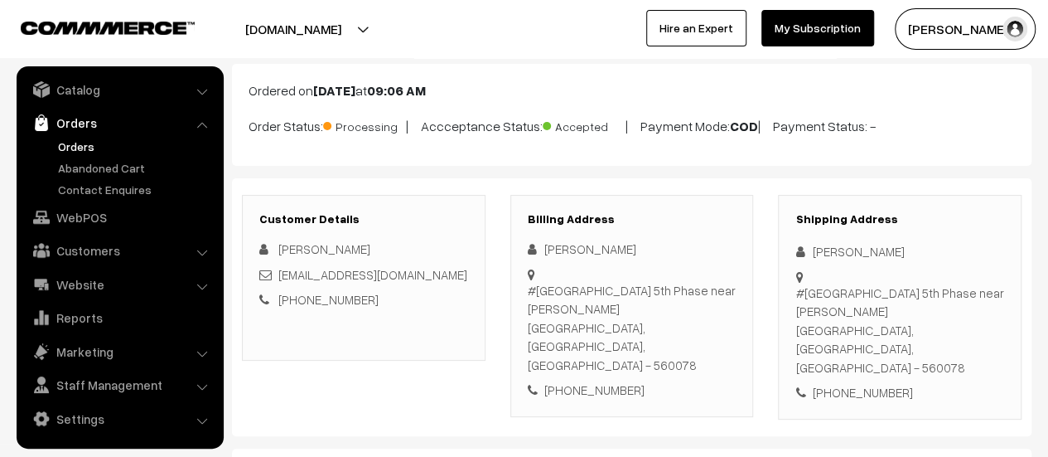
scroll to position [92, 0]
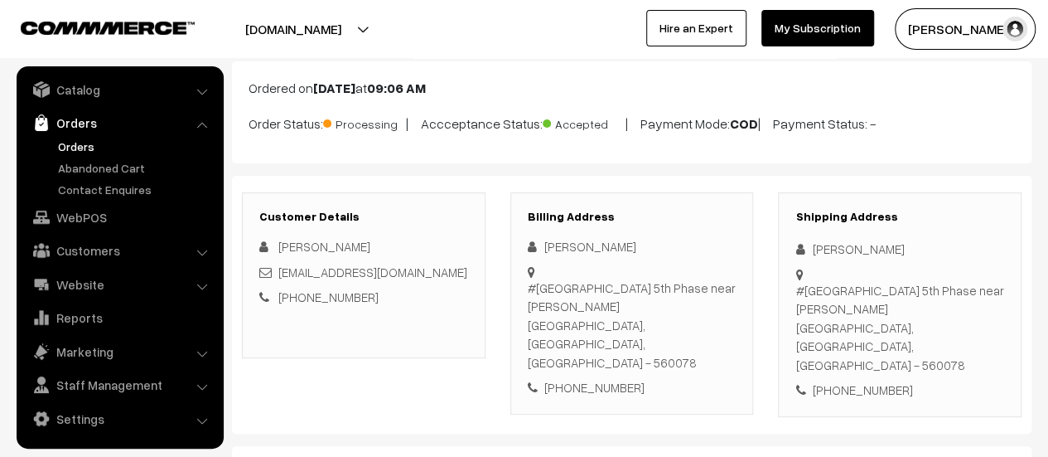
drag, startPoint x: 530, startPoint y: 285, endPoint x: 715, endPoint y: 341, distance: 193.0
click at [715, 341] on div "[STREET_ADDRESS][PERSON_NAME]" at bounding box center [632, 325] width 209 height 94
copy div "[STREET_ADDRESS][PERSON_NAME]"
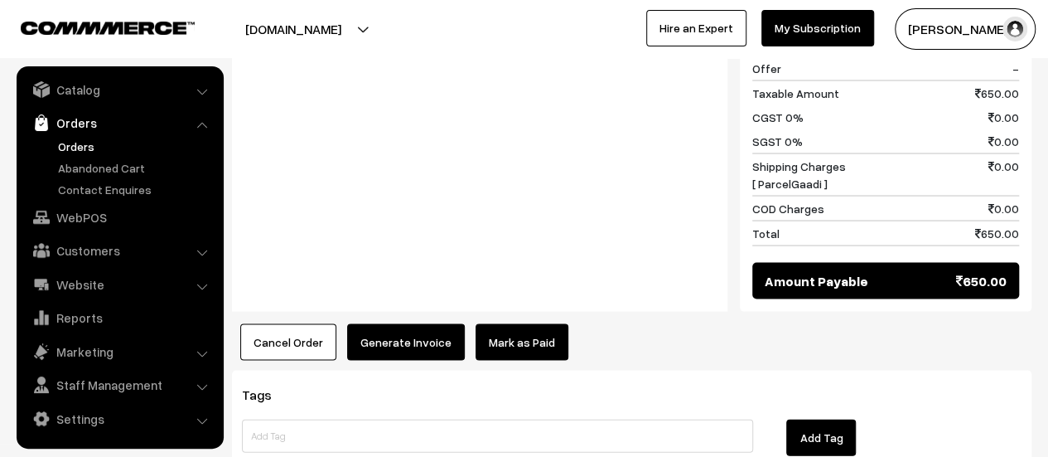
scroll to position [1572, 0]
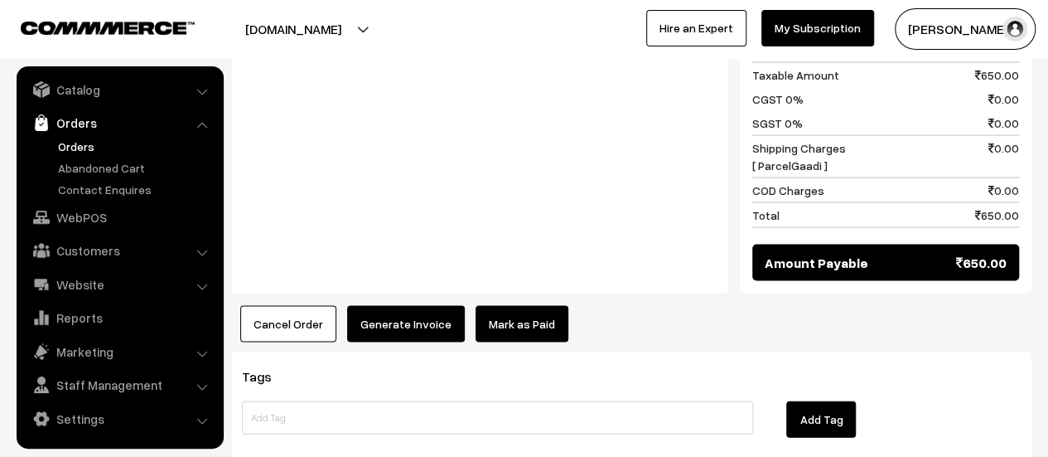
click at [417, 306] on button "Generate Invoice" at bounding box center [406, 324] width 118 height 36
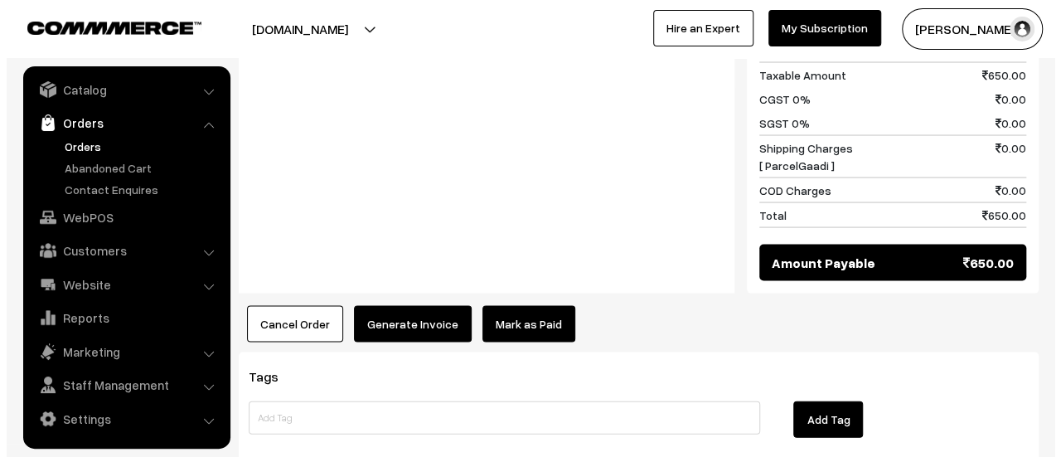
scroll to position [1578, 0]
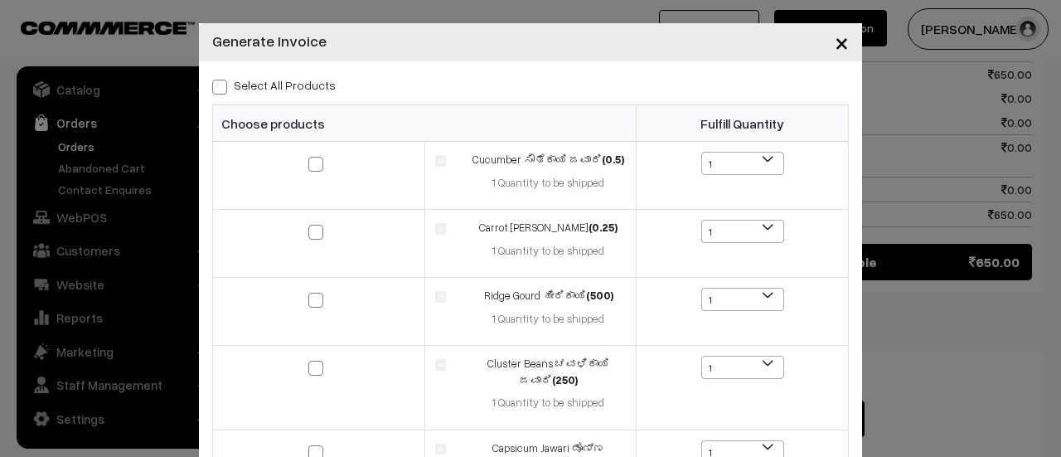
click at [215, 87] on span at bounding box center [219, 87] width 15 height 15
click at [215, 87] on input "Select All Products" at bounding box center [217, 84] width 11 height 11
checkbox input "true"
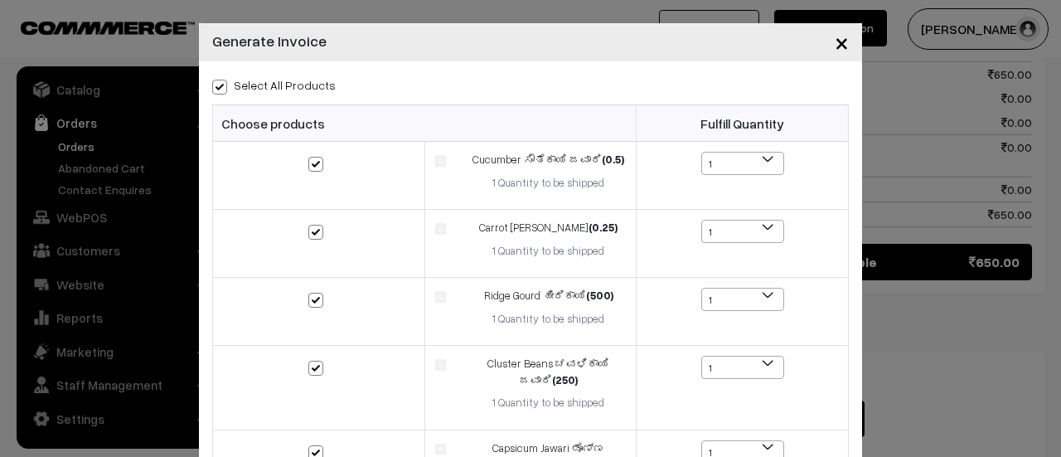
checkbox input "true"
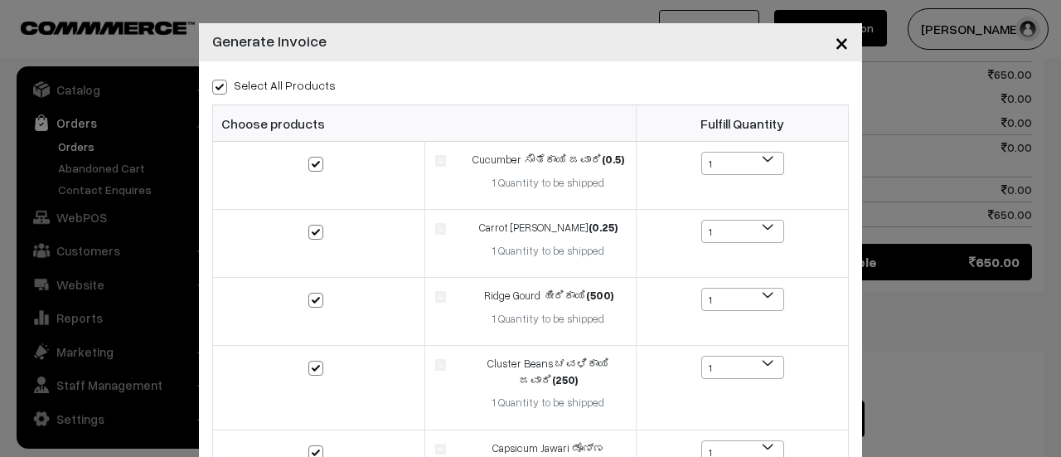
checkbox input "true"
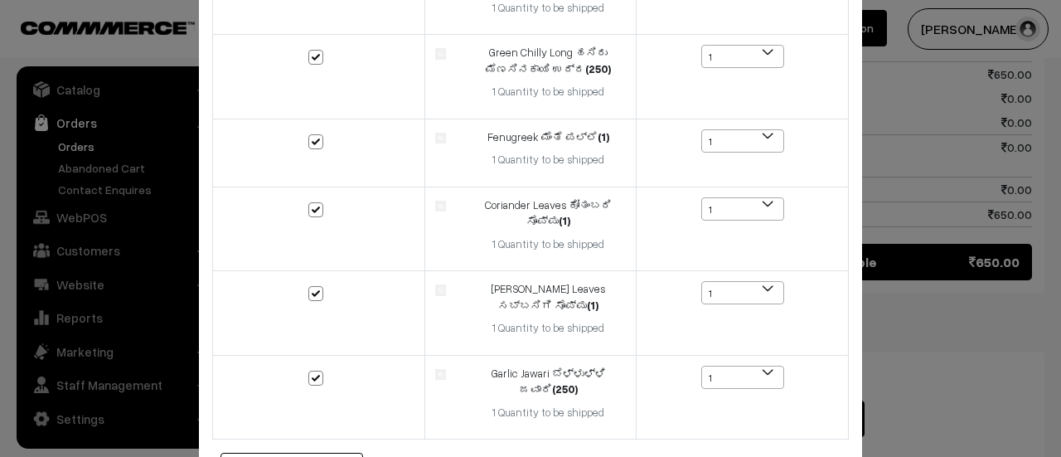
scroll to position [716, 0]
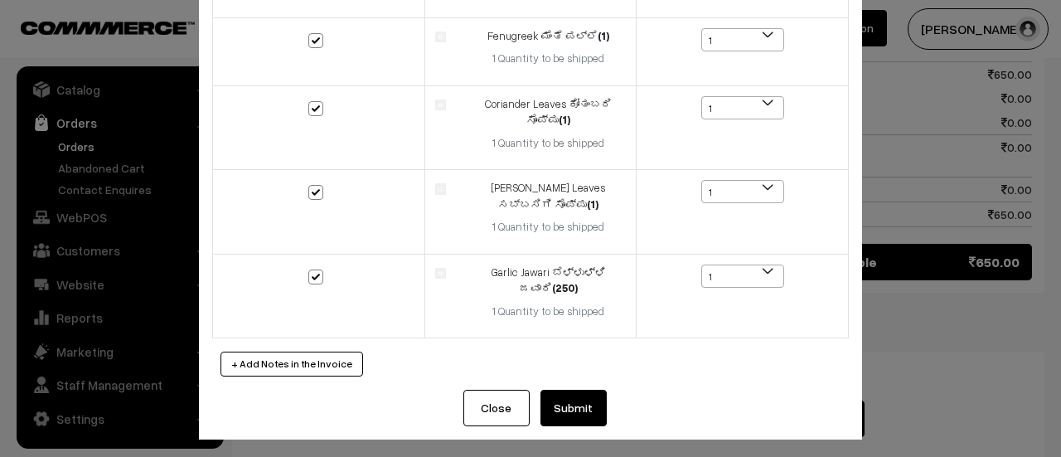
click at [583, 409] on button "Submit" at bounding box center [573, 408] width 66 height 36
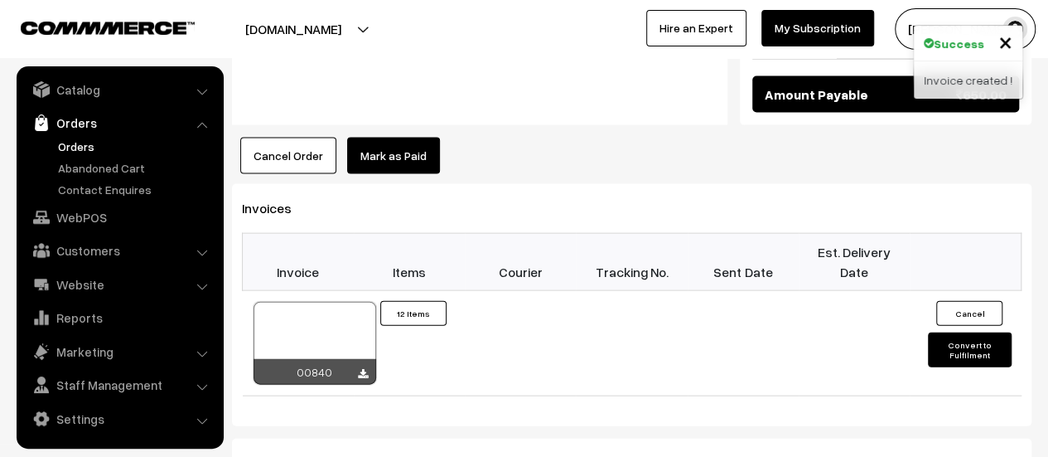
scroll to position [1741, 0]
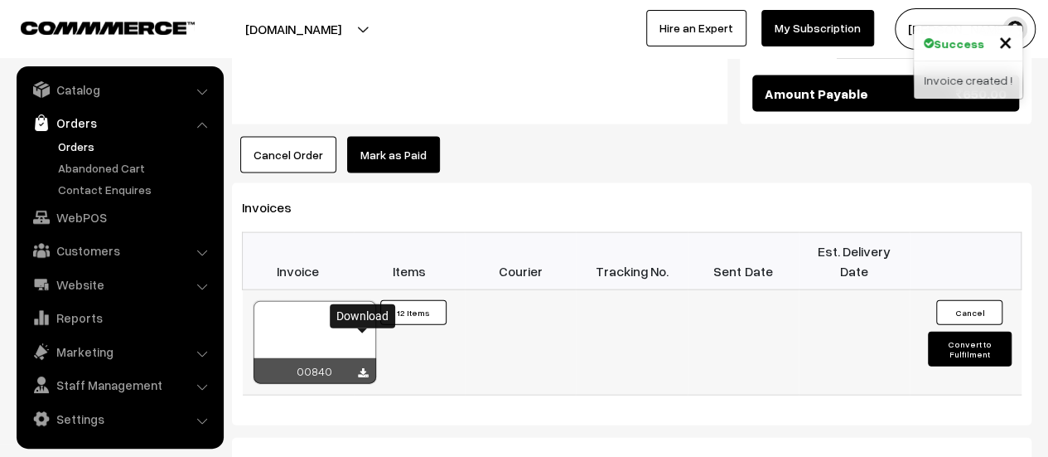
click at [363, 368] on icon at bounding box center [363, 373] width 10 height 11
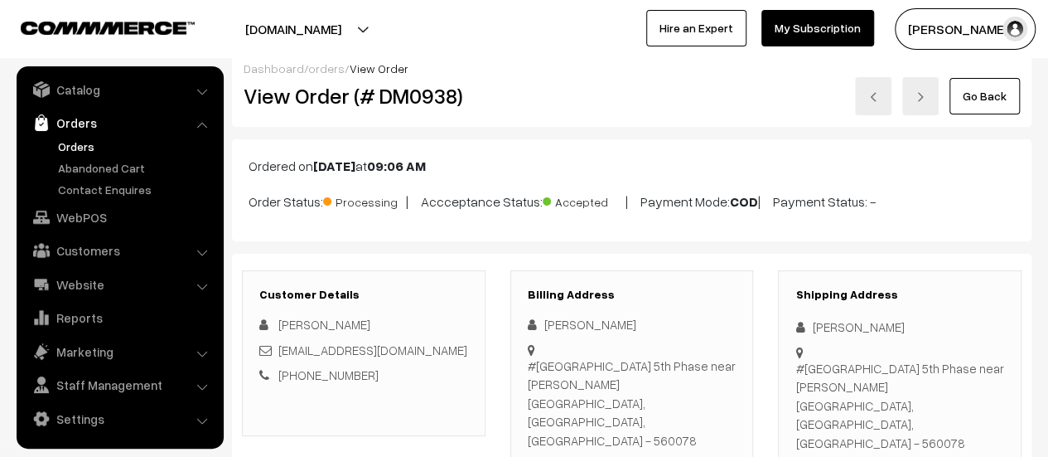
scroll to position [0, 0]
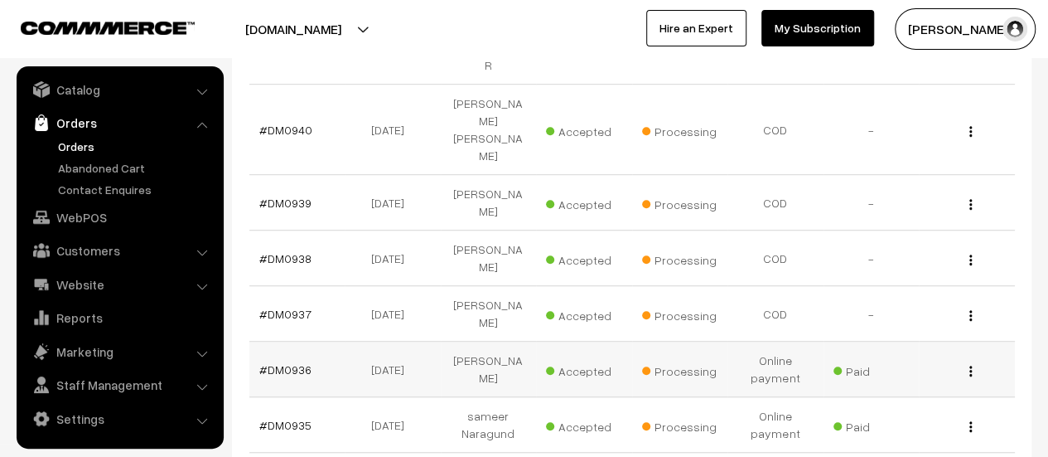
scroll to position [446, 0]
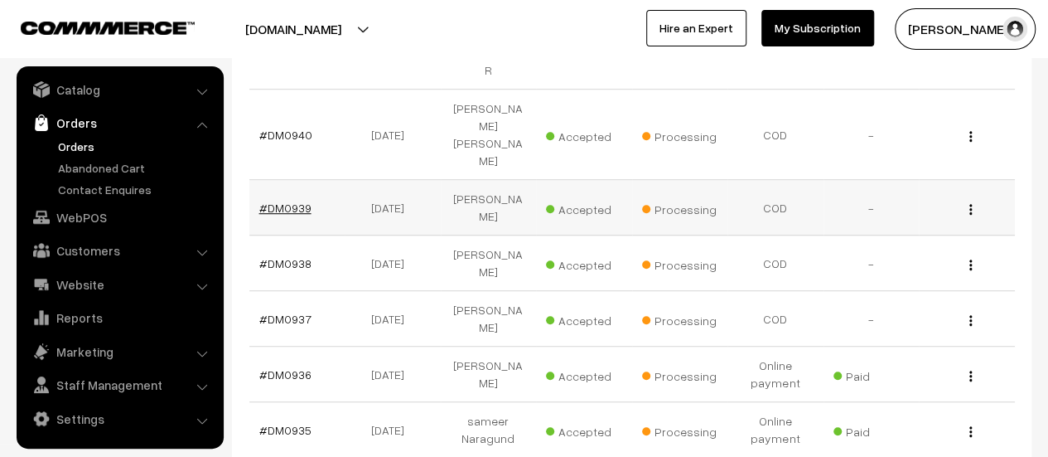
click at [292, 201] on link "#DM0939" at bounding box center [285, 208] width 52 height 14
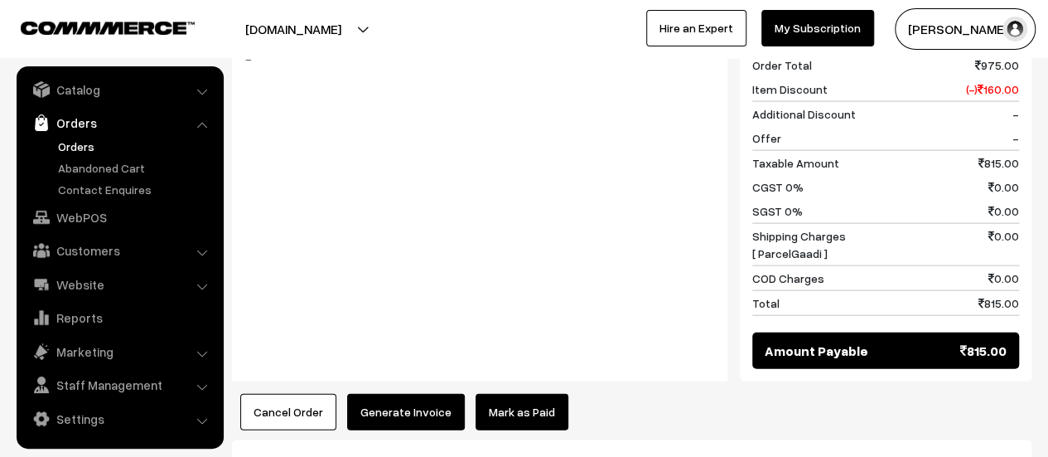
scroll to position [1962, 0]
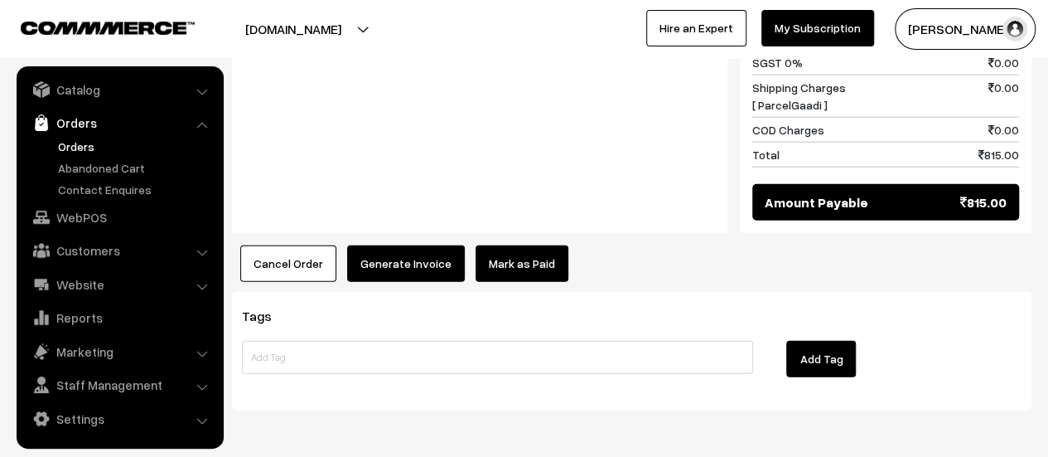
click at [401, 245] on button "Generate Invoice" at bounding box center [406, 263] width 118 height 36
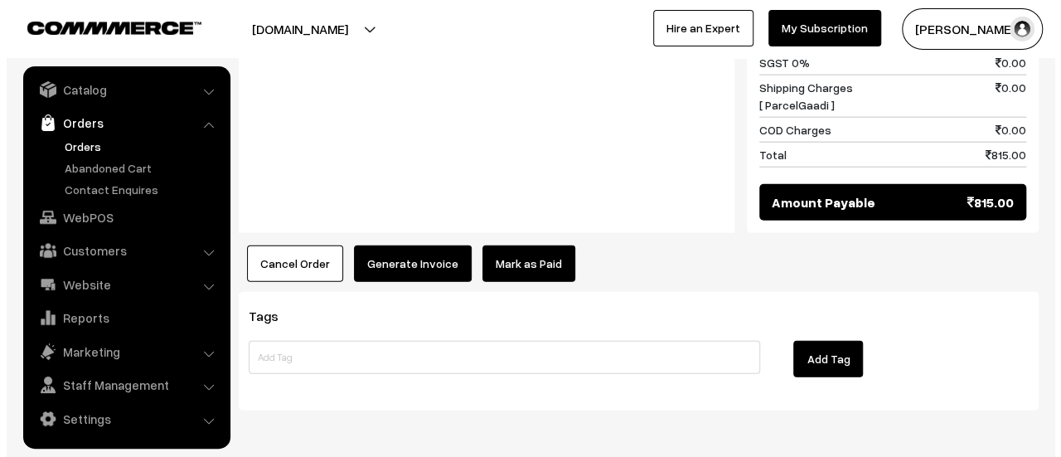
scroll to position [1972, 0]
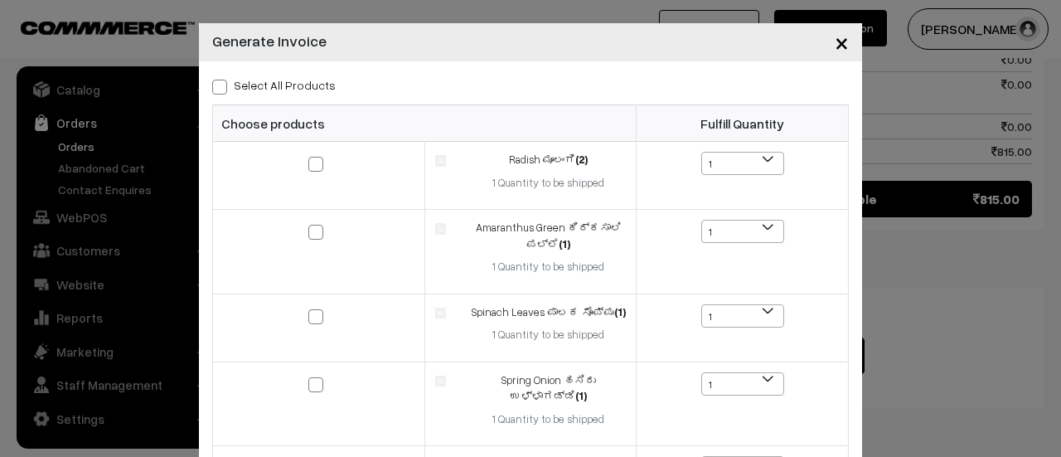
click at [212, 82] on span at bounding box center [219, 87] width 15 height 15
click at [212, 82] on input "Select All Products" at bounding box center [217, 84] width 11 height 11
checkbox input "true"
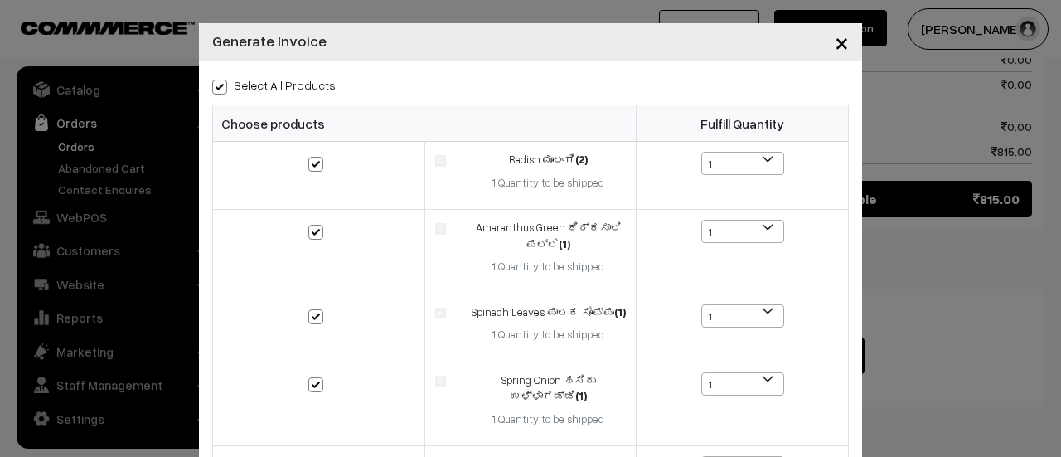
checkbox input "true"
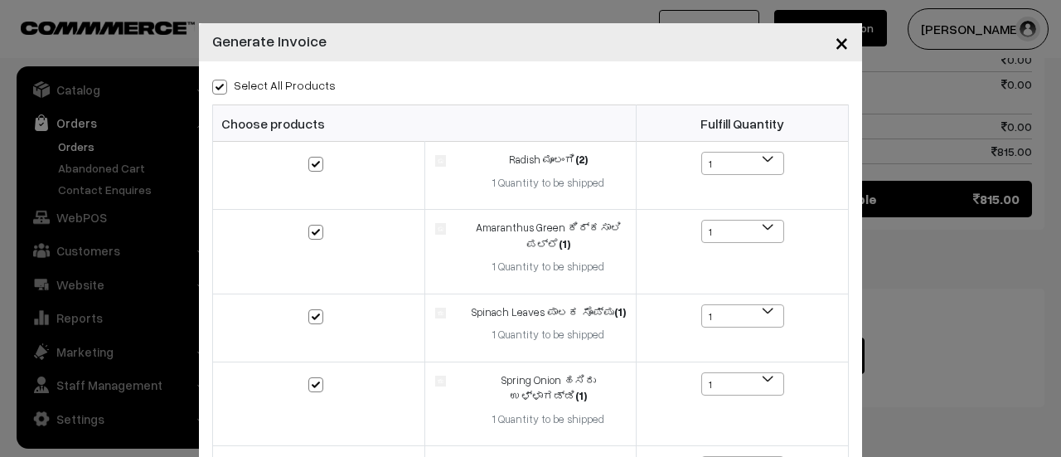
checkbox input "true"
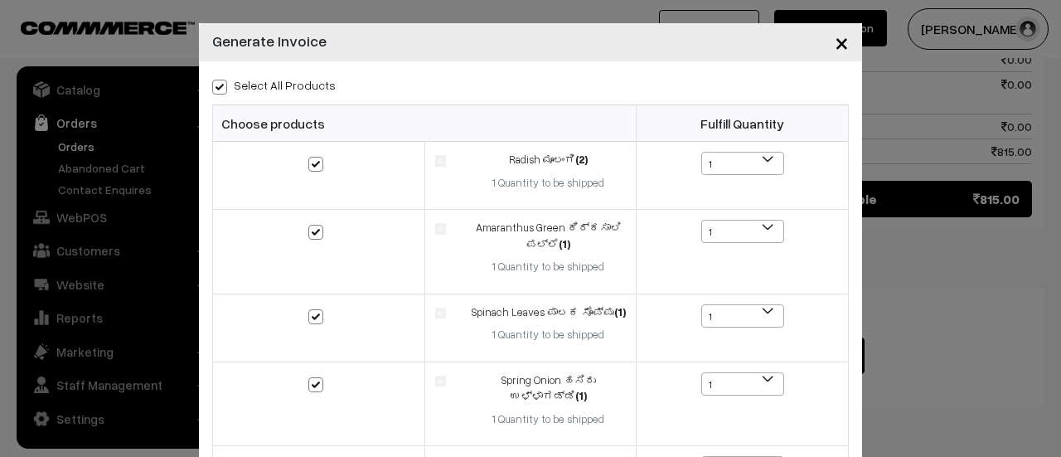
checkbox input "true"
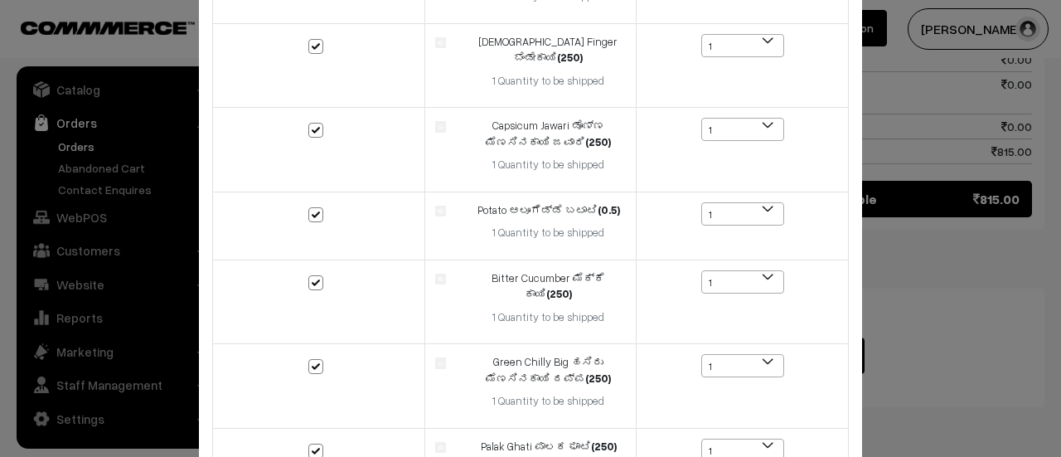
scroll to position [1019, 0]
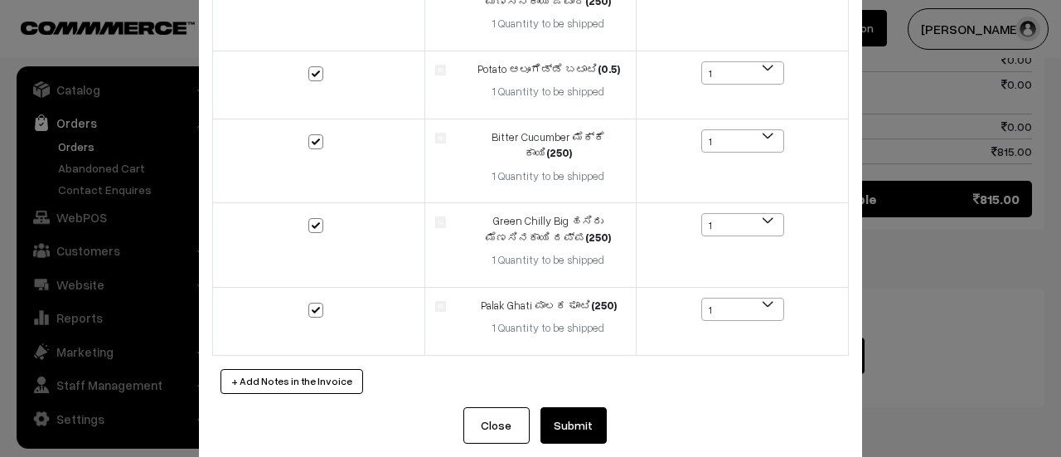
click at [570, 407] on button "Submit" at bounding box center [573, 425] width 66 height 36
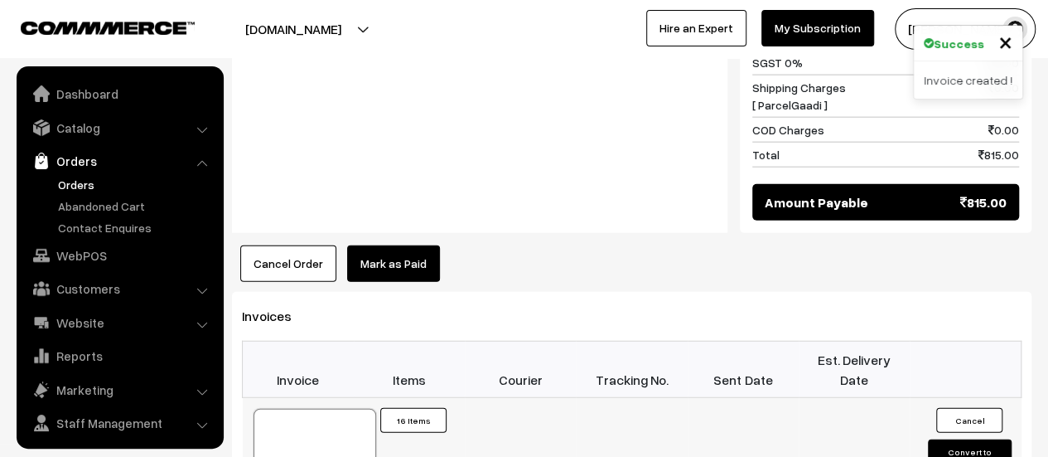
scroll to position [38, 0]
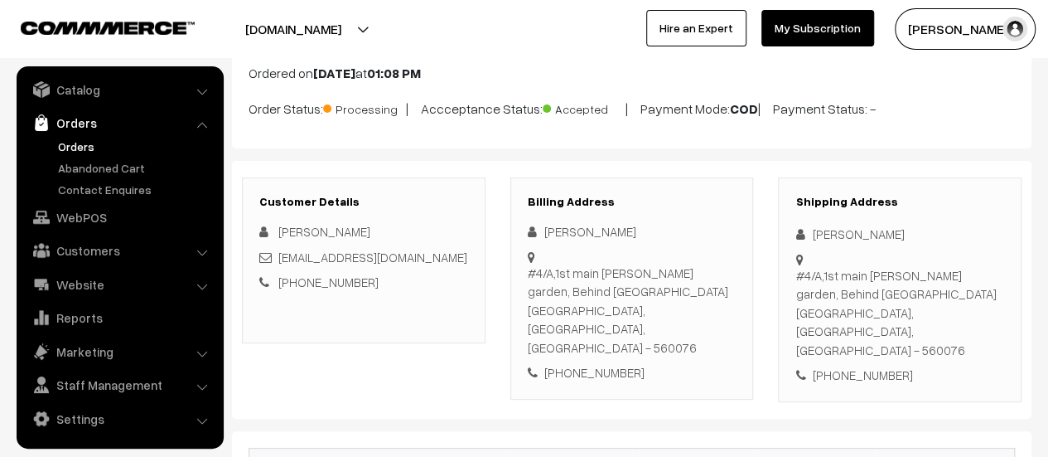
scroll to position [106, 0]
drag, startPoint x: 529, startPoint y: 270, endPoint x: 718, endPoint y: 312, distance: 193.6
click at [718, 312] on div "#4/A,1st main arasappa garden, Behind IIMB BG road Bangalore, Karnataka, India …" at bounding box center [632, 311] width 209 height 94
copy div "#4/A,1st main arasappa garden, Behind IIMB BG road Bangalore, Karnataka, India …"
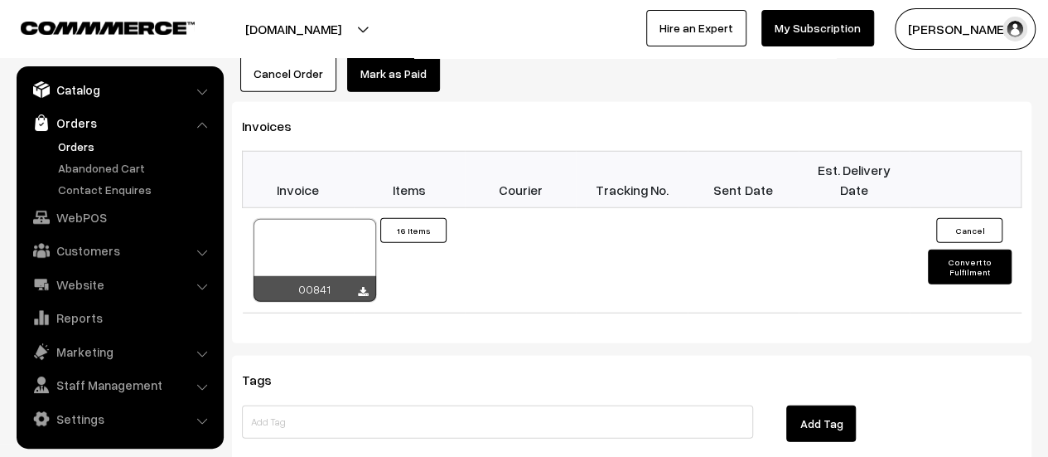
scroll to position [15, 0]
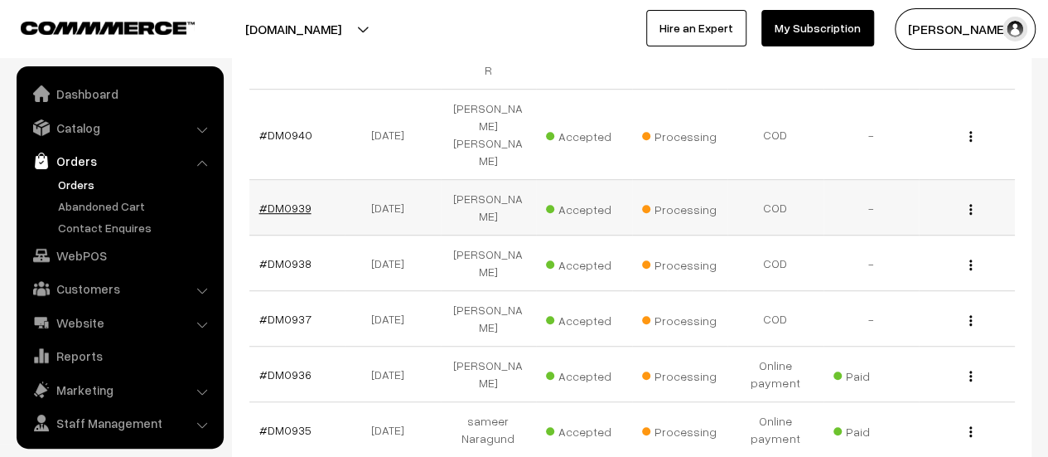
scroll to position [38, 0]
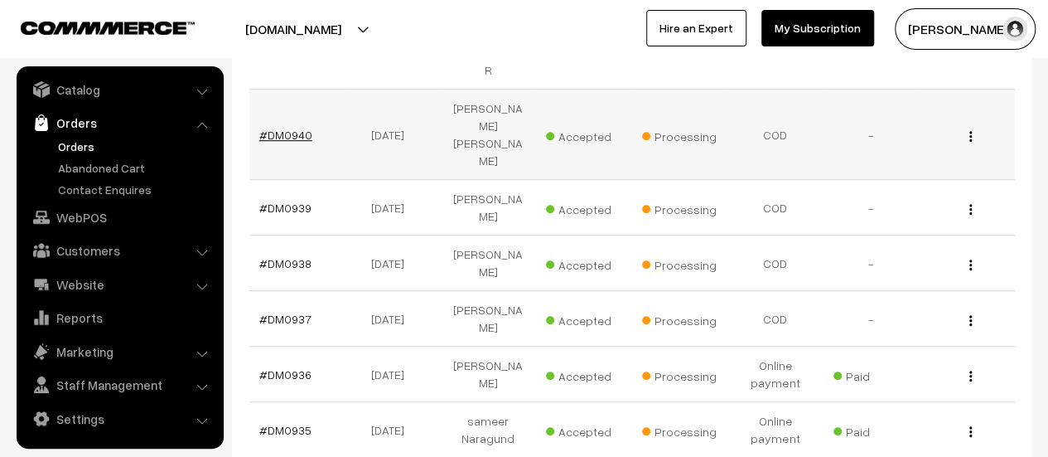
click at [298, 128] on link "#DM0940" at bounding box center [285, 135] width 53 height 14
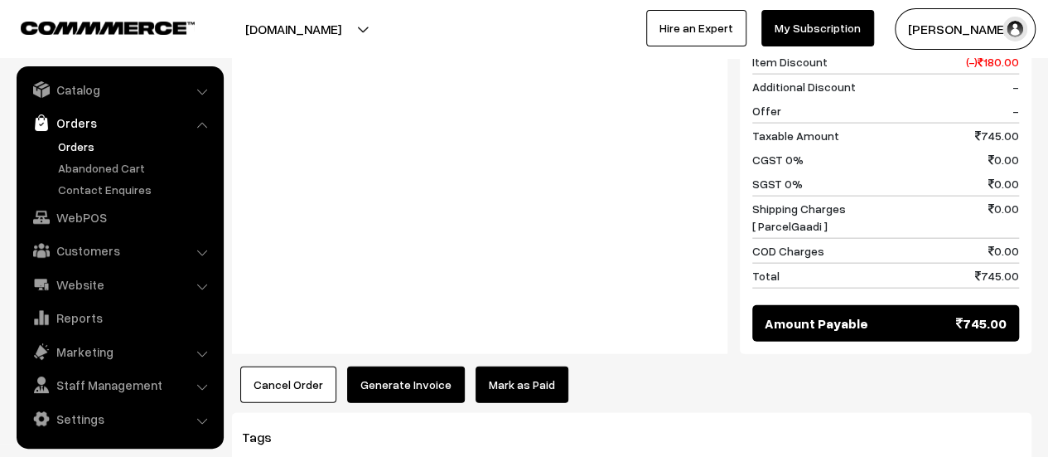
scroll to position [1894, 0]
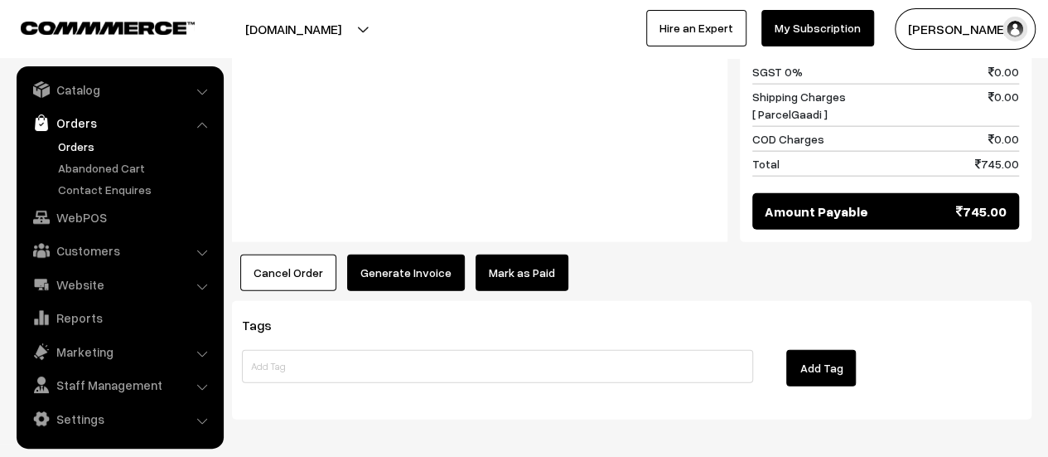
click at [399, 254] on button "Generate Invoice" at bounding box center [406, 272] width 118 height 36
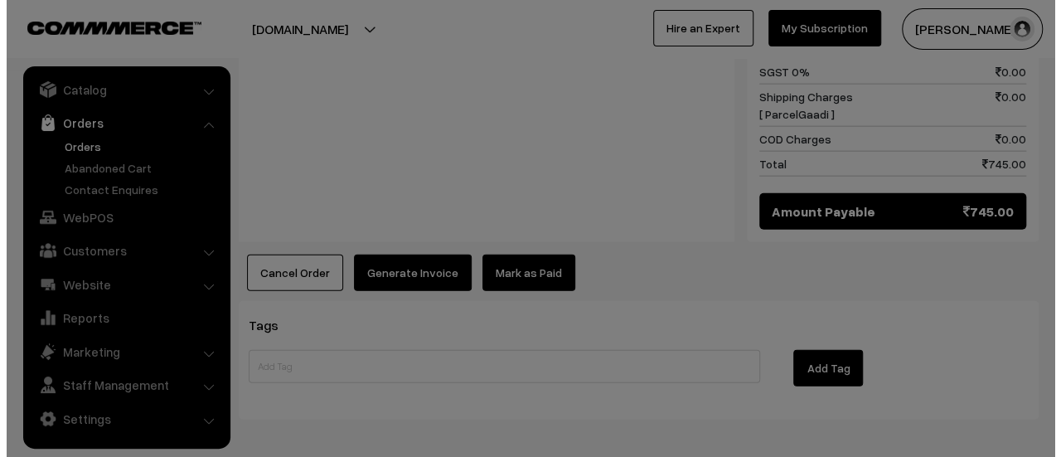
scroll to position [1896, 0]
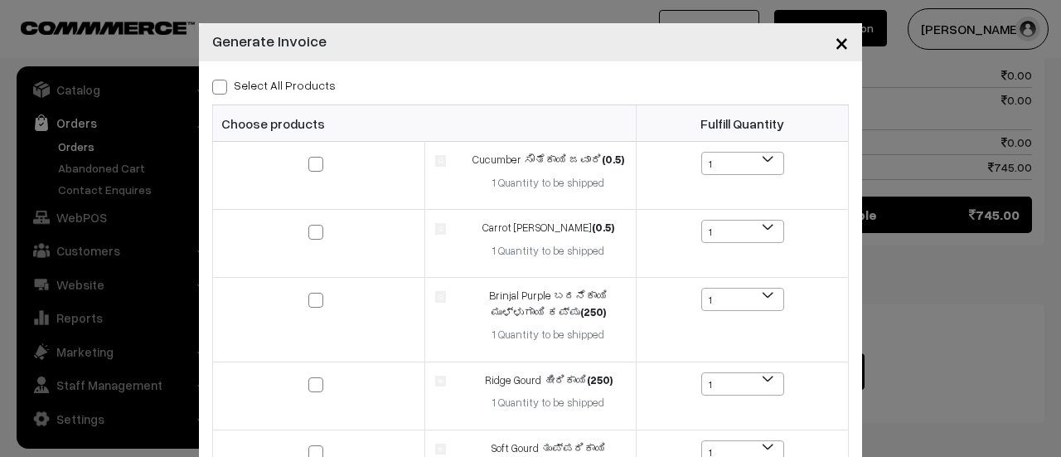
click at [213, 87] on span at bounding box center [219, 87] width 15 height 15
click at [213, 87] on input "Select All Products" at bounding box center [217, 84] width 11 height 11
checkbox input "true"
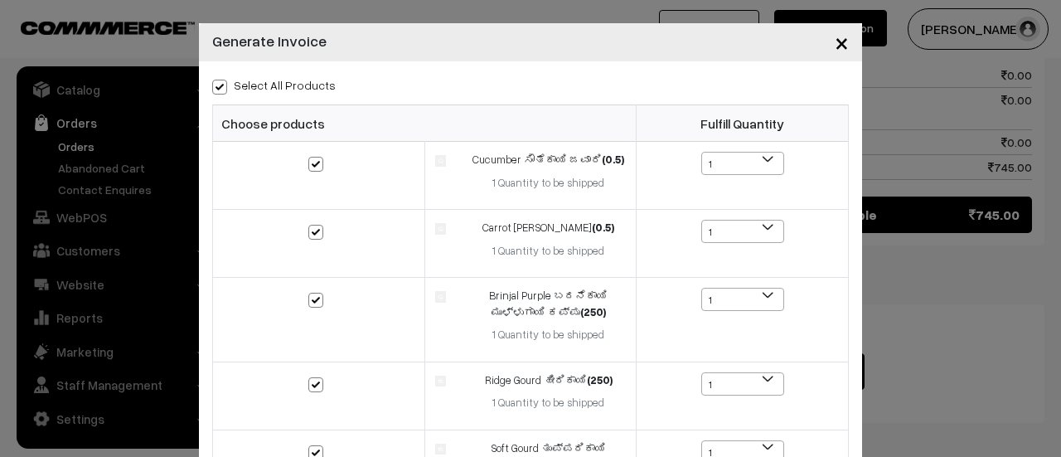
checkbox input "true"
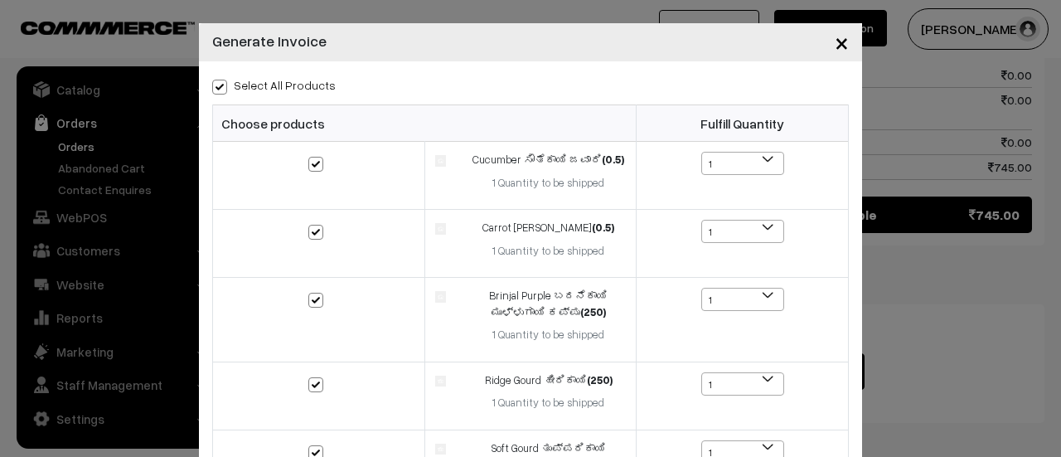
checkbox input "true"
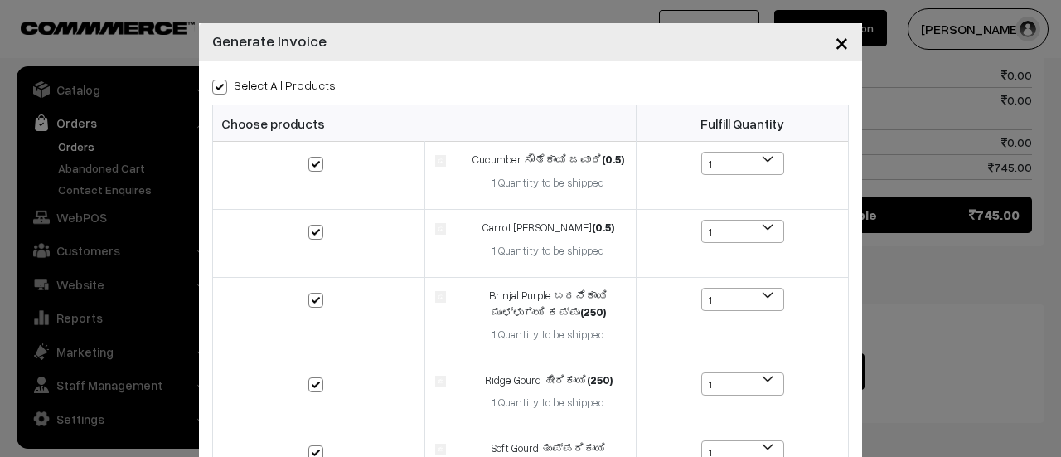
checkbox input "true"
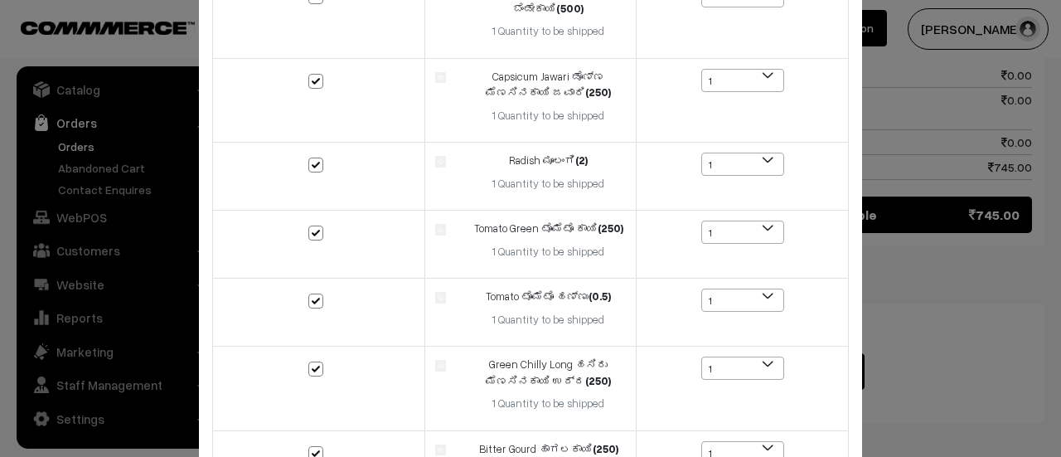
scroll to position [936, 0]
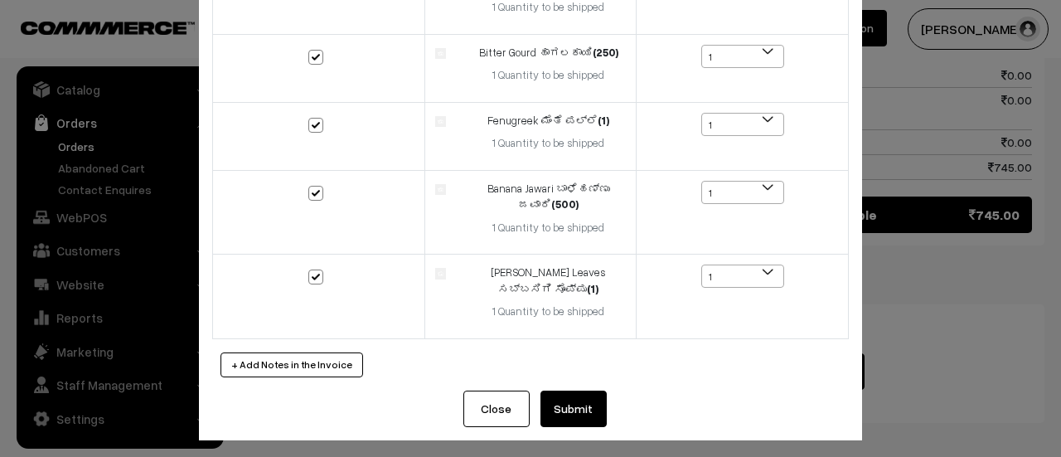
click at [569, 399] on button "Submit" at bounding box center [573, 408] width 66 height 36
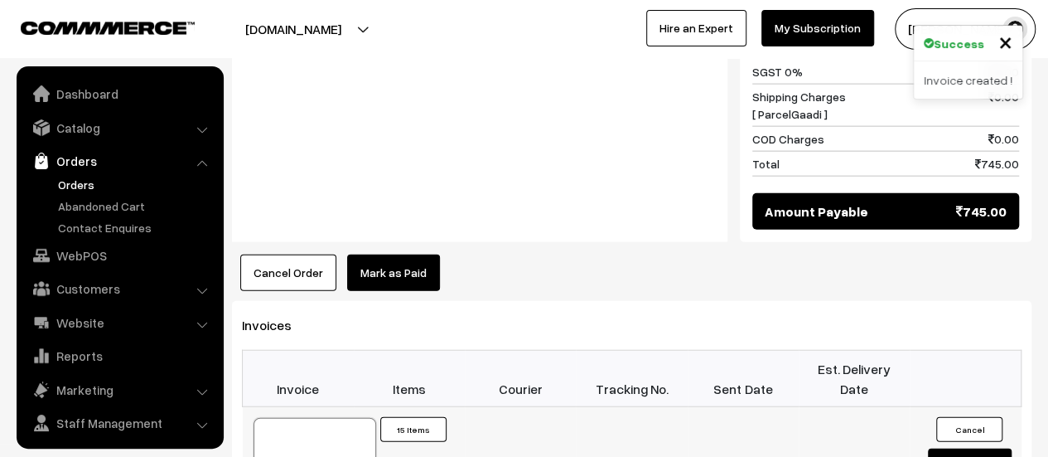
scroll to position [38, 0]
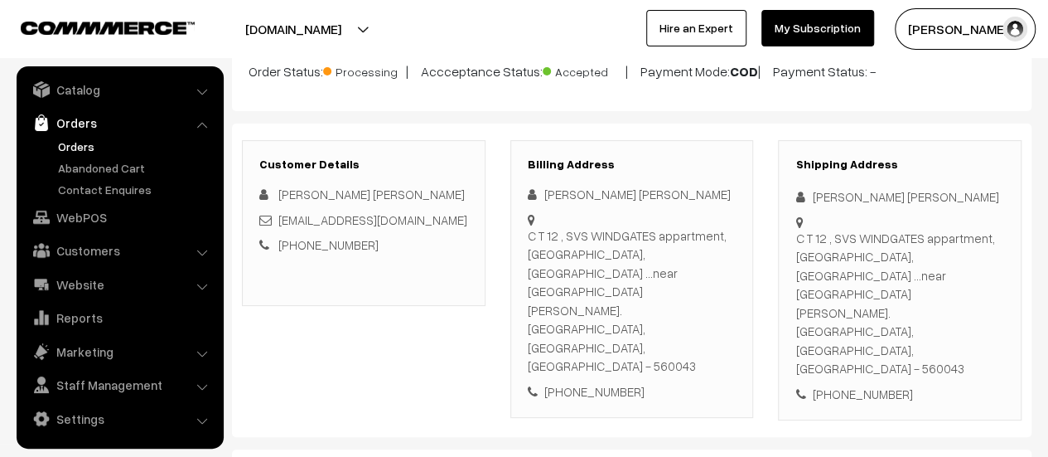
scroll to position [126, 0]
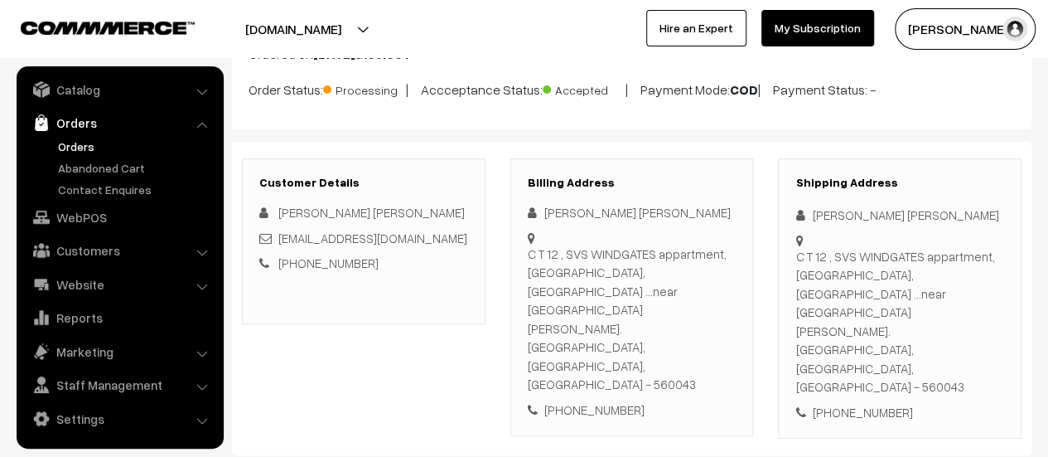
drag, startPoint x: 529, startPoint y: 269, endPoint x: 714, endPoint y: 332, distance: 195.3
click at [714, 332] on div "C T 12 , SVS WINDGATES appartment, Prakruthi township, HORAMAVU road ...near st…" at bounding box center [632, 318] width 209 height 149
copy div "C T 12 , SVS WINDGATES appartment, Prakruthi township, HORAMAVU road ...near st…"
click at [113, 185] on link "Contact Enquires" at bounding box center [136, 189] width 164 height 17
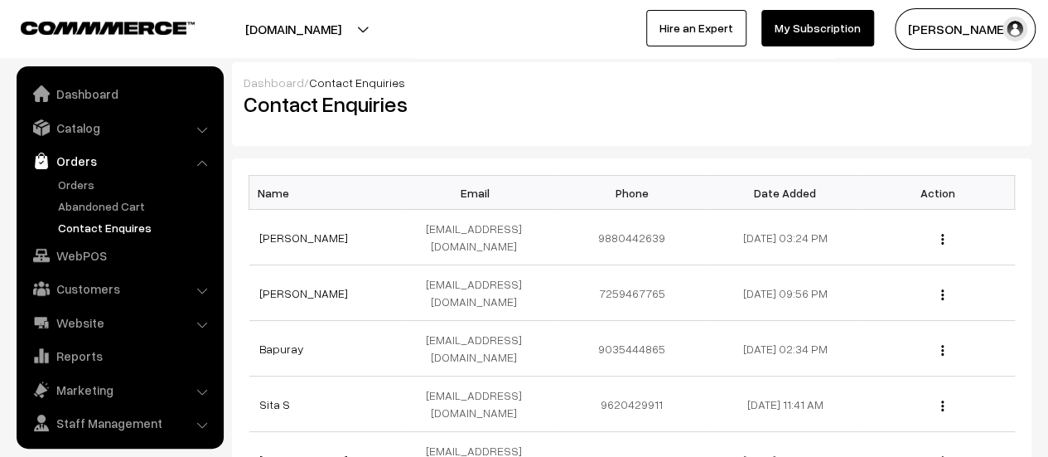
scroll to position [38, 0]
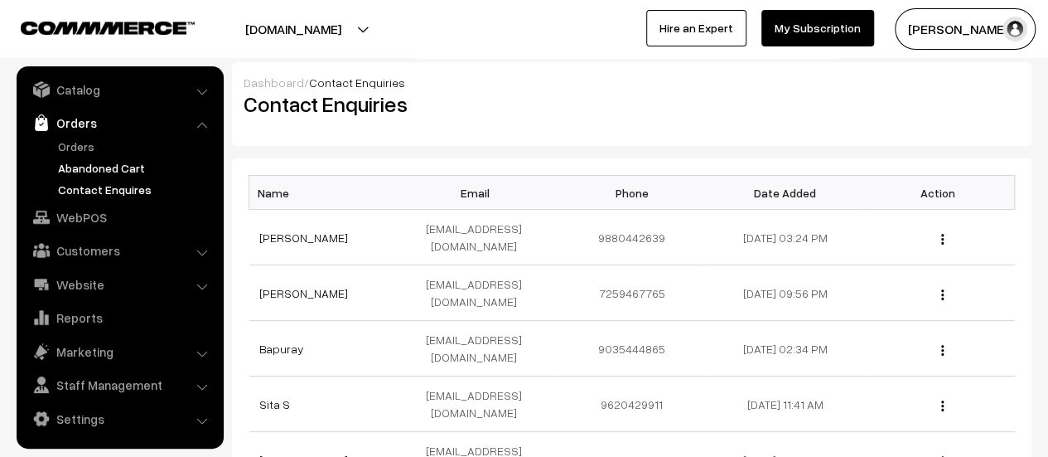
click at [101, 172] on link "Abandoned Cart" at bounding box center [136, 167] width 164 height 17
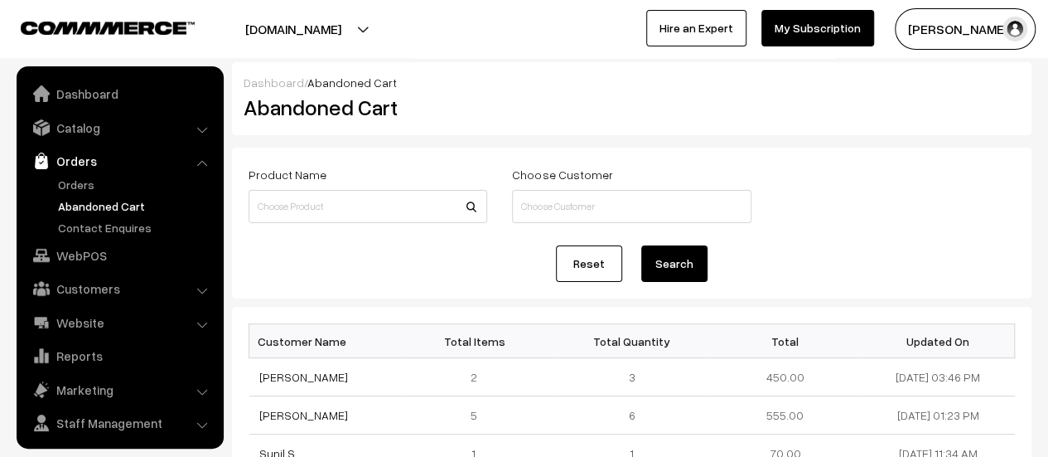
scroll to position [38, 0]
